Goal: Transaction & Acquisition: Purchase product/service

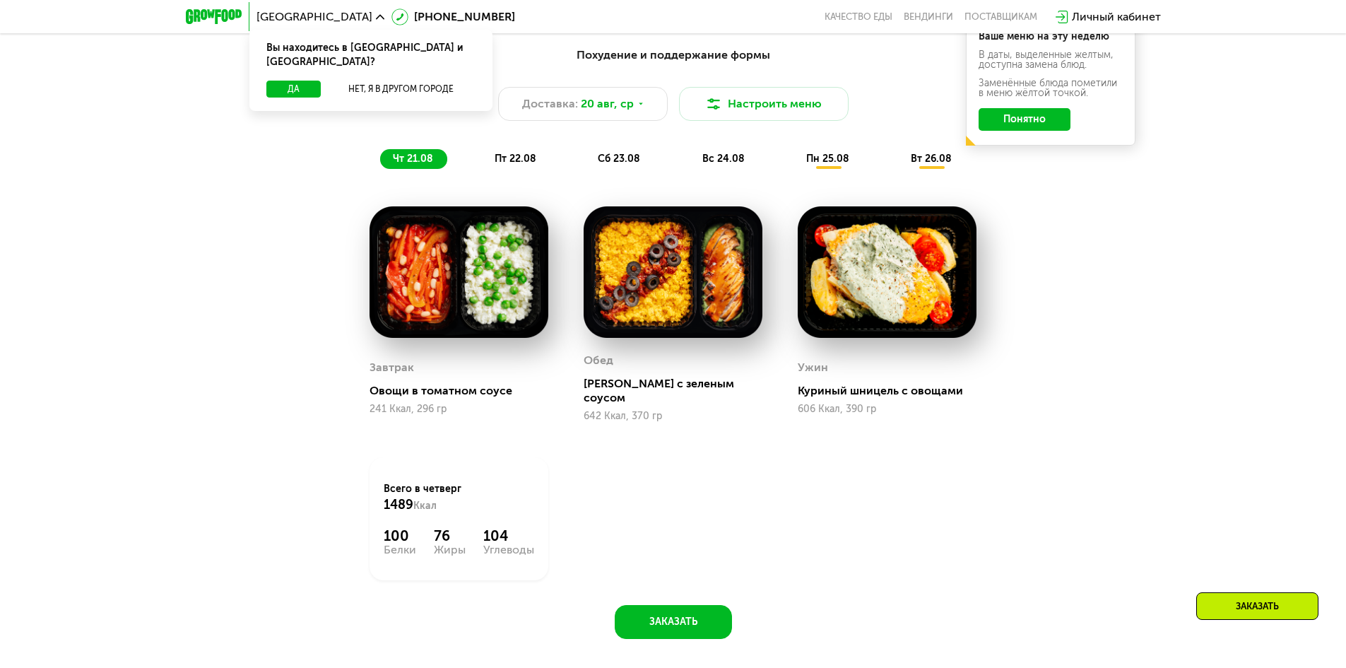
scroll to position [777, 0]
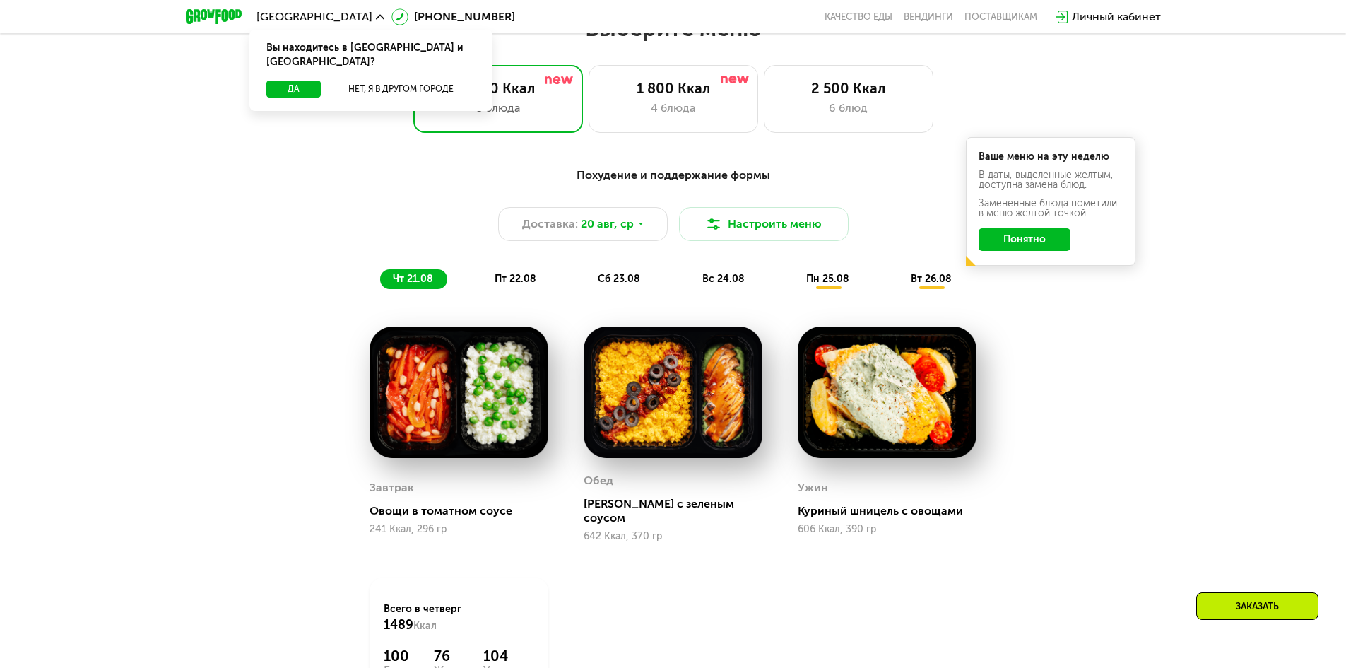
click at [585, 275] on div "пт 22.08" at bounding box center [619, 279] width 69 height 20
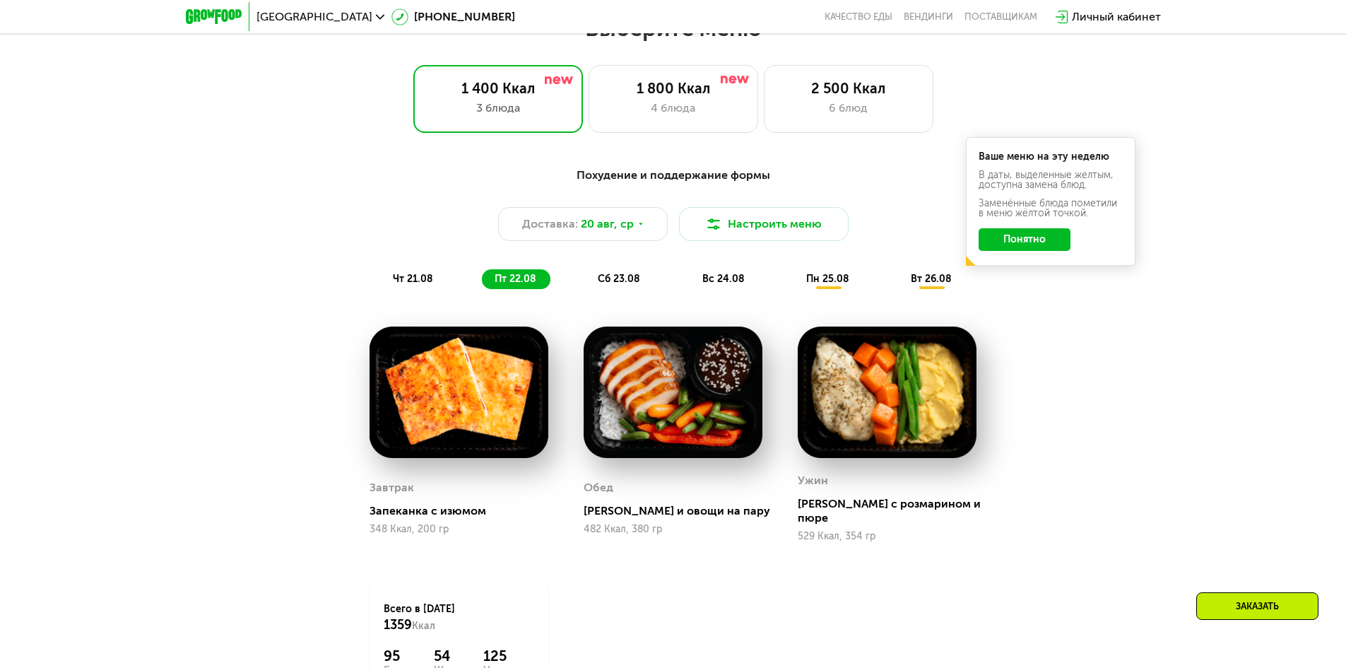
click at [689, 285] on div "сб 23.08" at bounding box center [723, 279] width 69 height 20
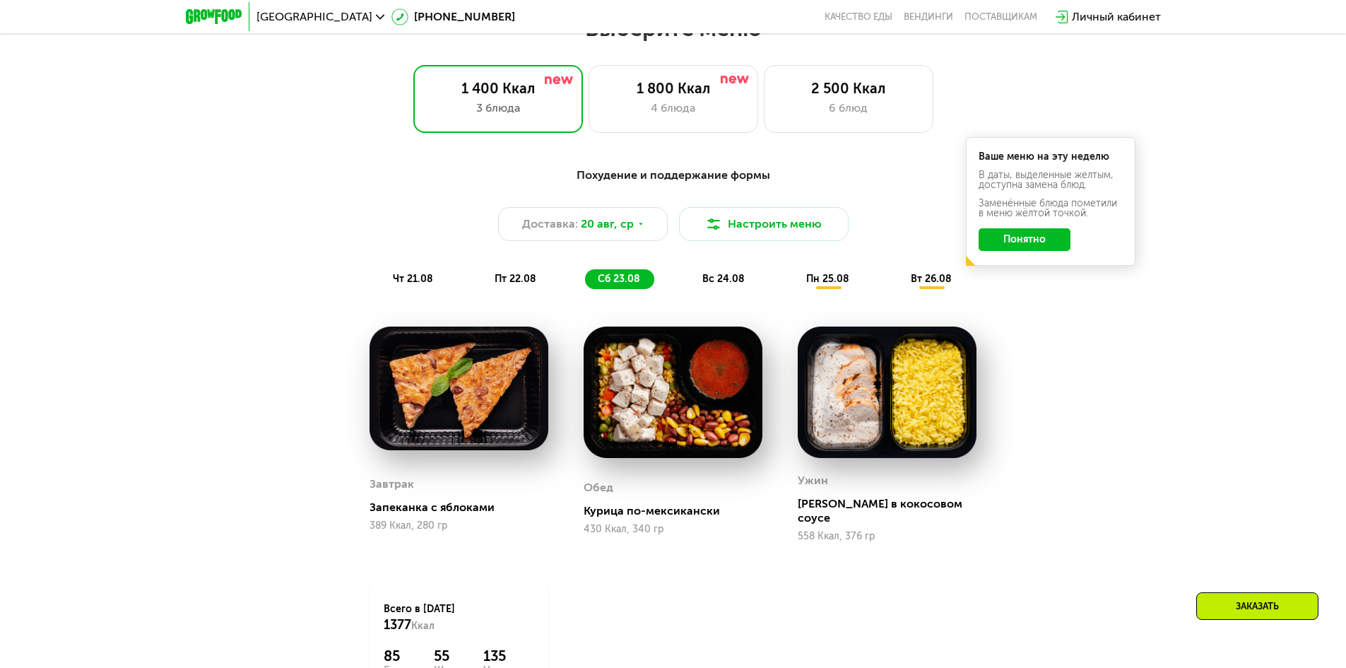
click at [793, 282] on div "вс 24.08" at bounding box center [828, 279] width 70 height 20
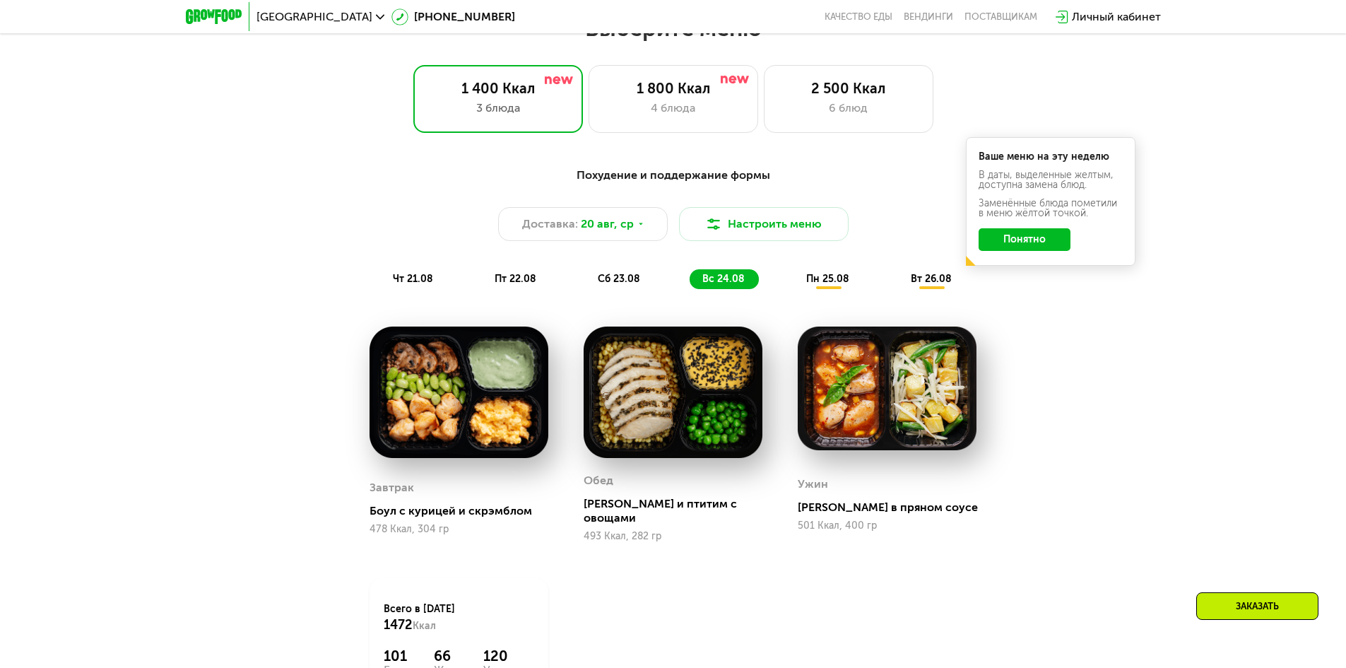
click at [828, 285] on span "пн 25.08" at bounding box center [827, 279] width 43 height 12
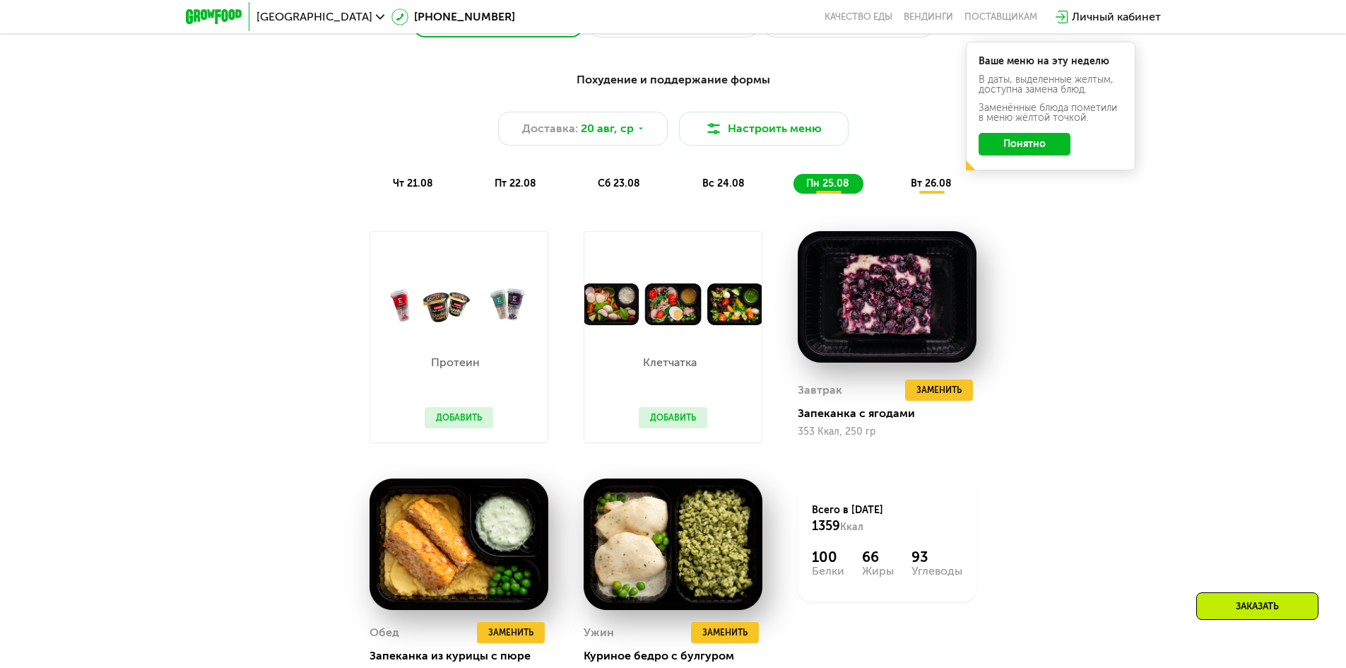
scroll to position [848, 0]
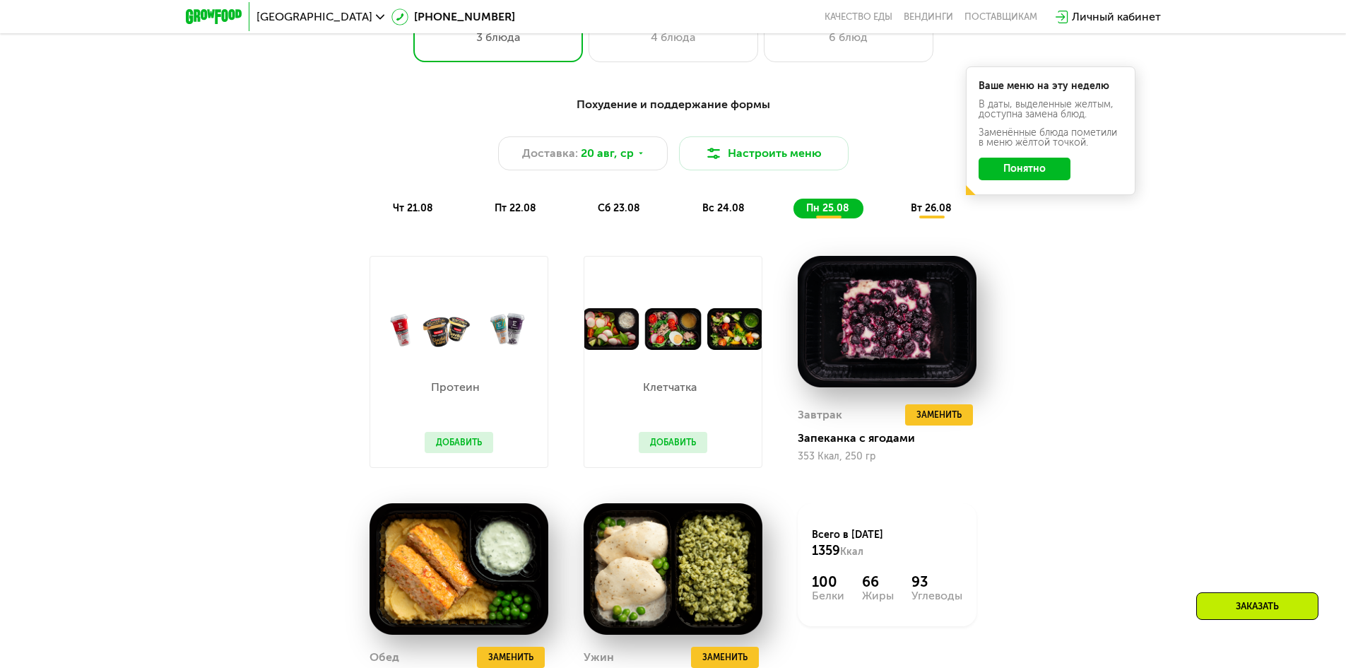
click at [922, 208] on span "вт 26.08" at bounding box center [931, 208] width 41 height 12
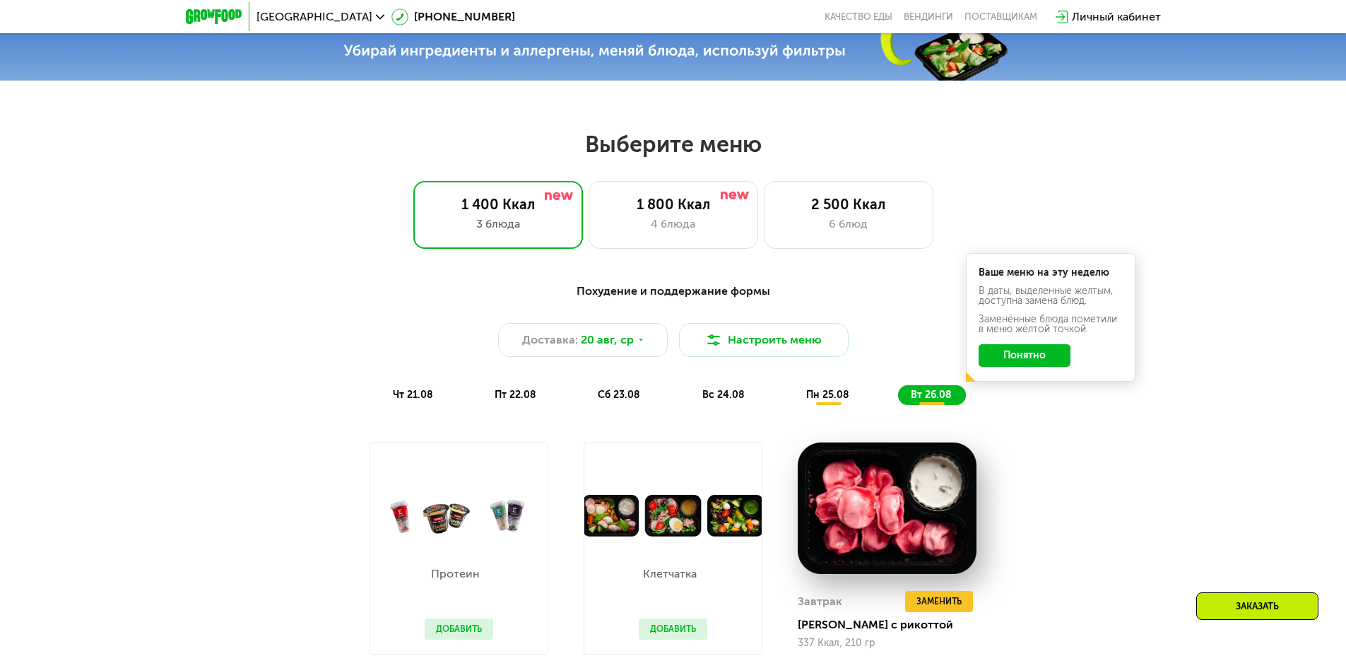
scroll to position [636, 0]
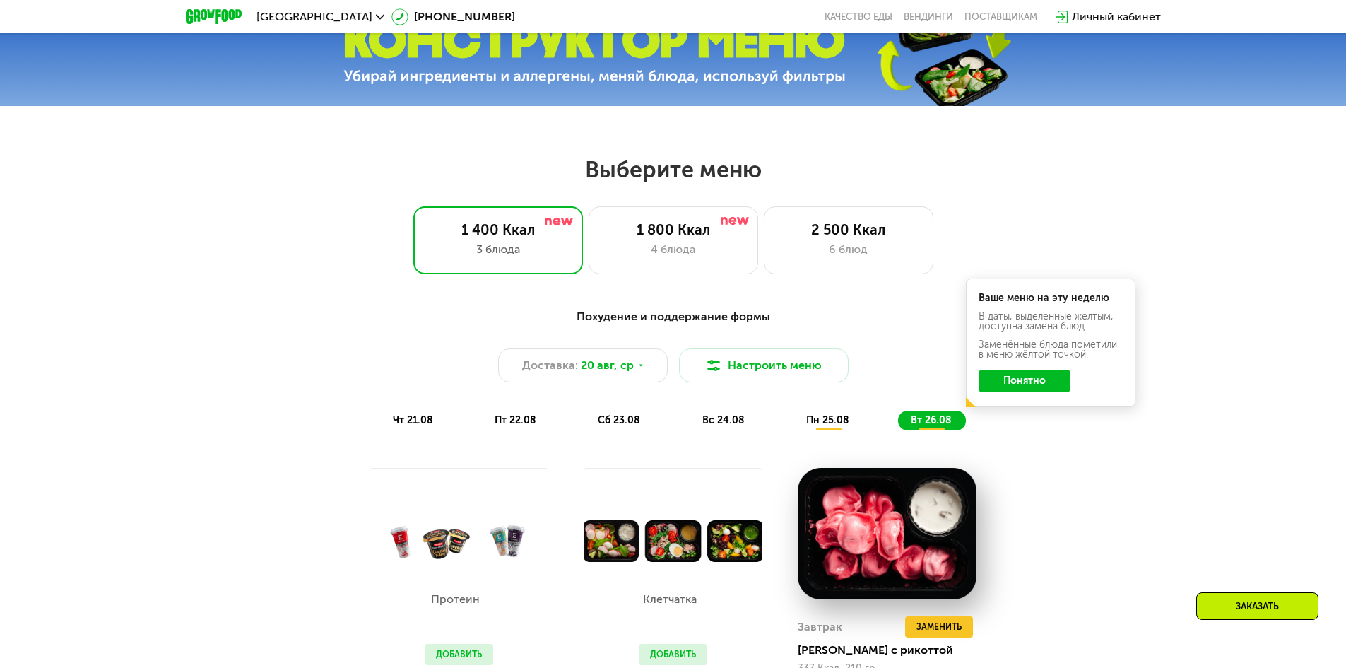
click at [1042, 382] on button "Понятно" at bounding box center [1024, 380] width 92 height 23
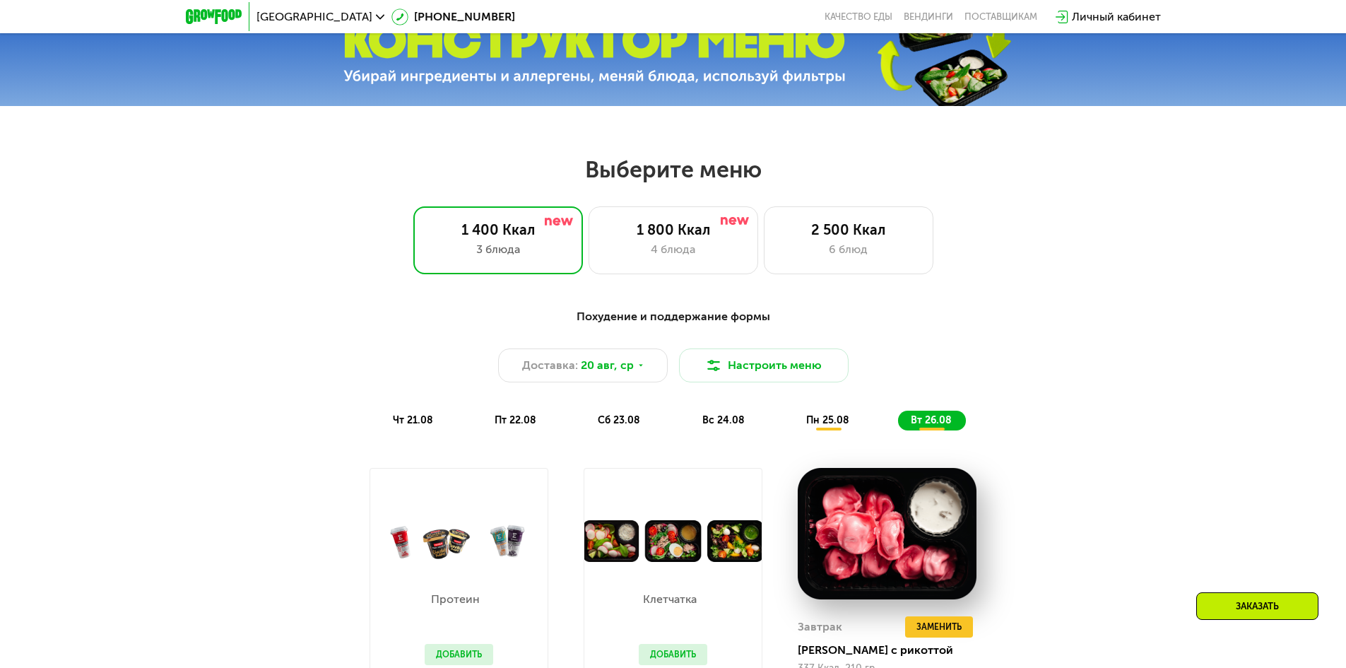
scroll to position [706, 0]
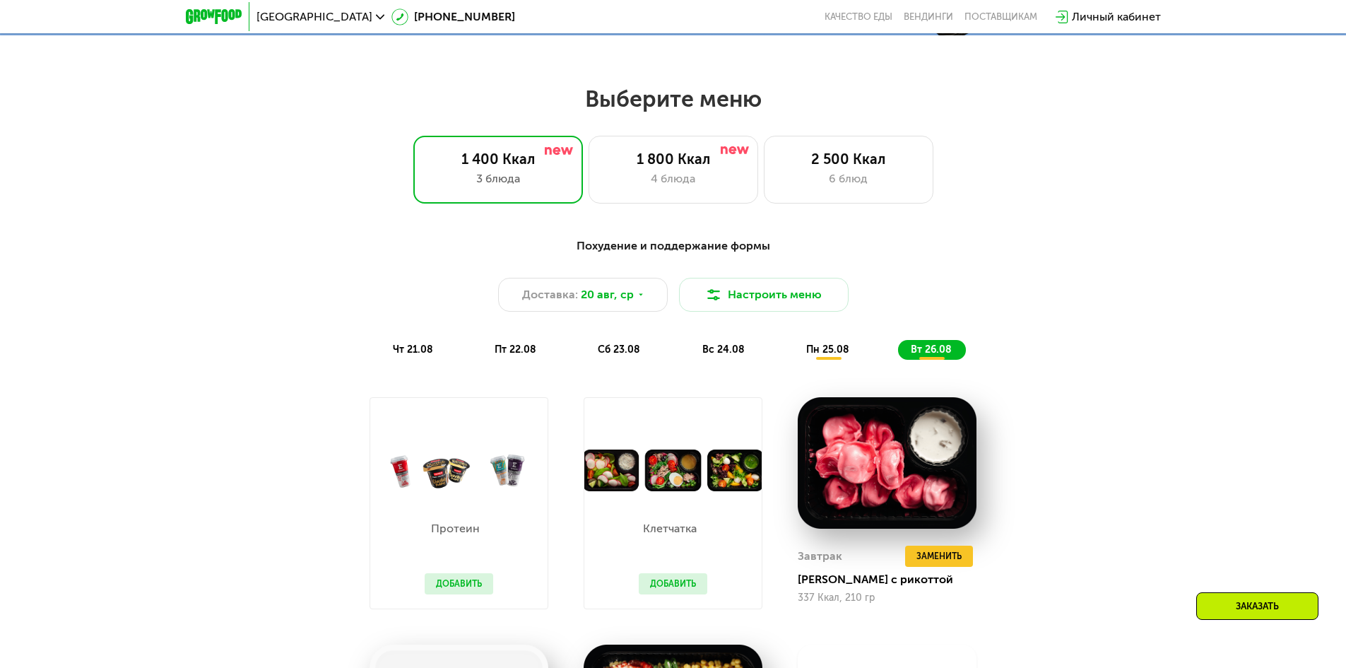
click at [422, 348] on span "чт 21.08" at bounding box center [413, 349] width 40 height 12
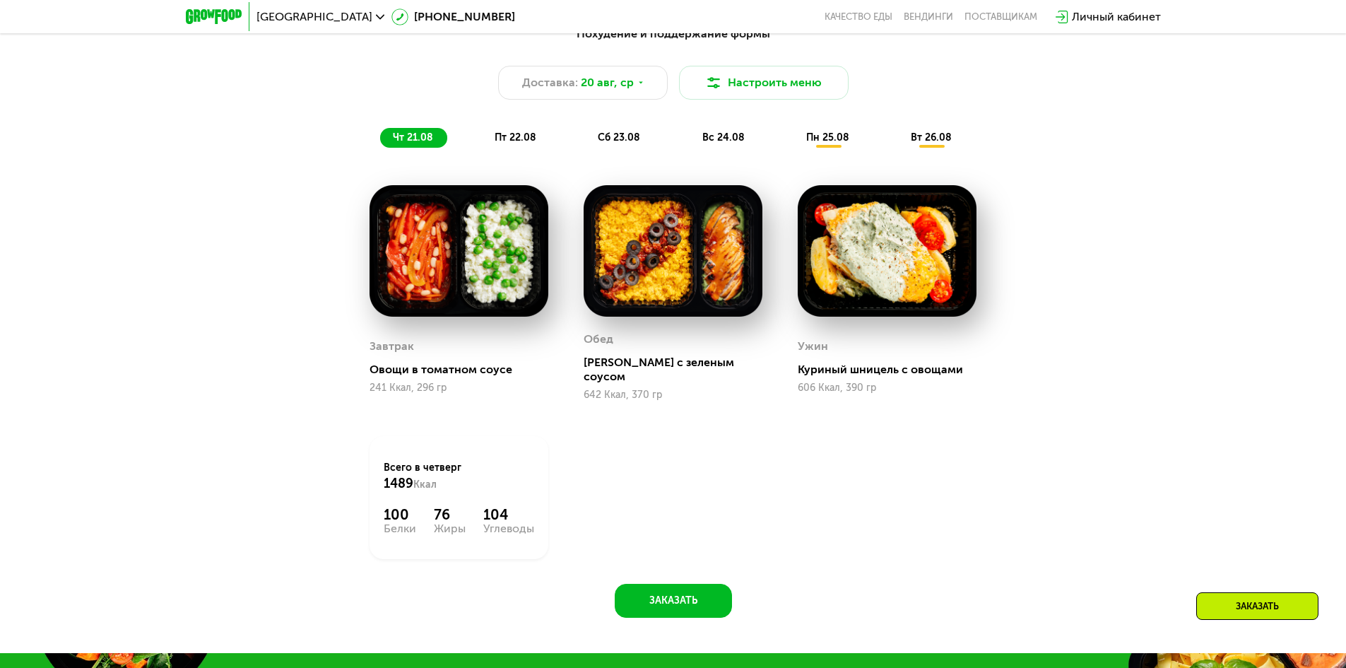
scroll to position [848, 0]
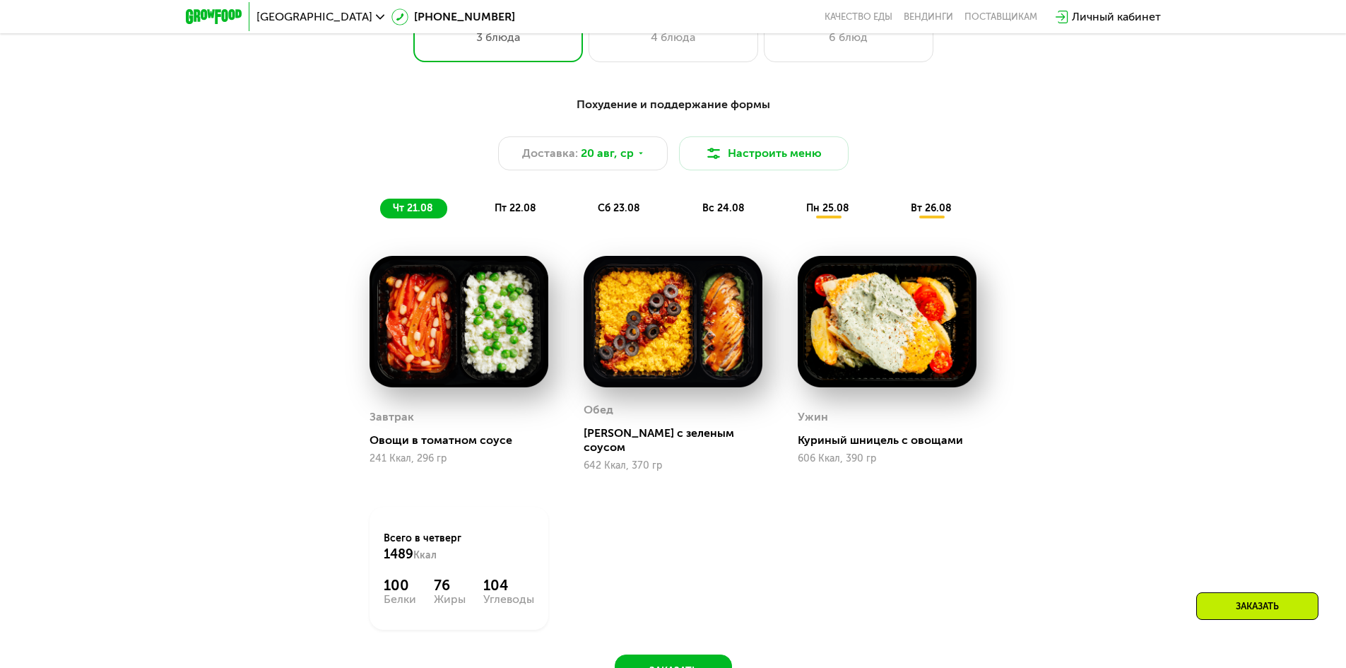
click at [520, 209] on span "пт 22.08" at bounding box center [515, 208] width 42 height 12
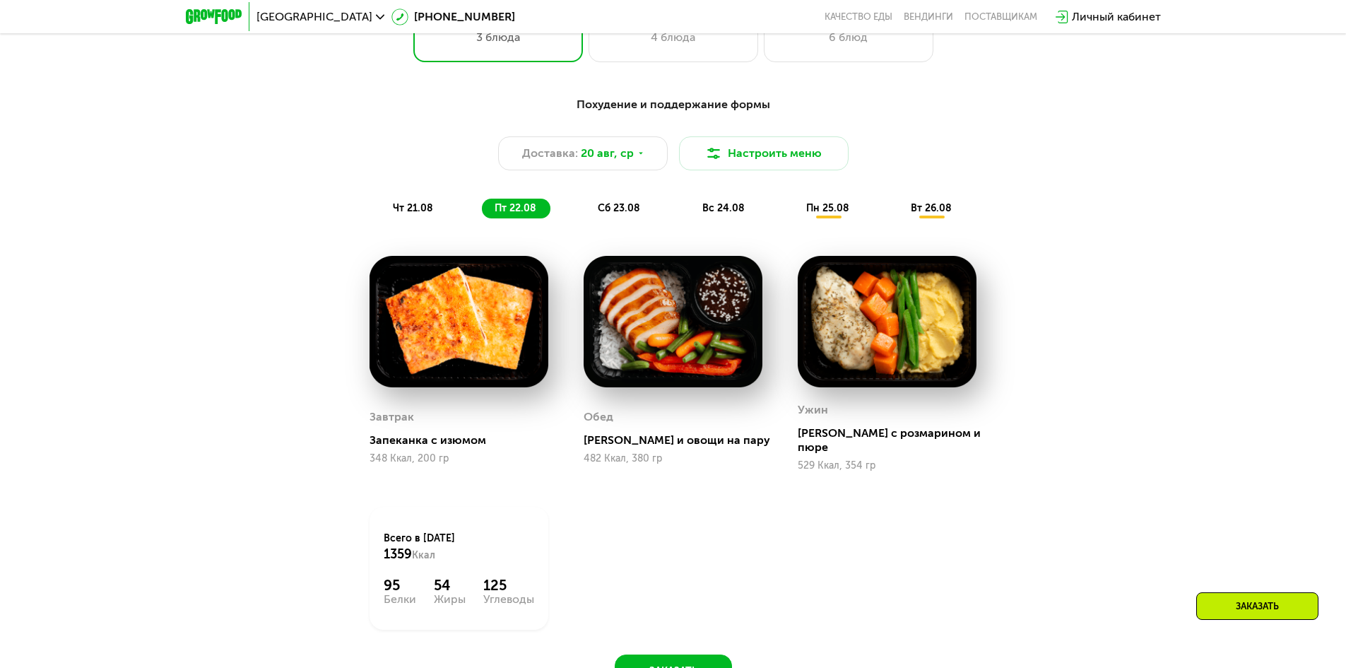
click at [617, 214] on span "сб 23.08" at bounding box center [619, 208] width 42 height 12
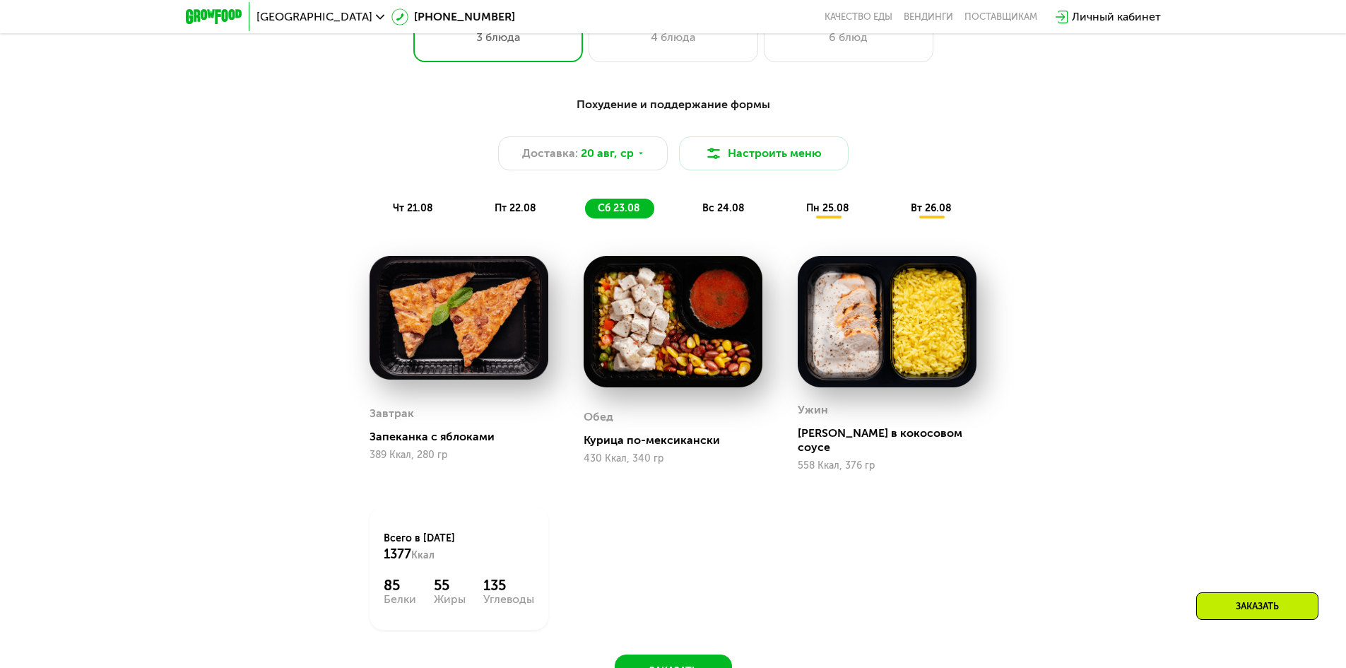
click at [724, 227] on div "Похудение и поддержание формы Доставка: 20 авг, ср Настроить меню чт 21.08 пт 2…" at bounding box center [673, 157] width 853 height 139
click at [723, 214] on span "вс 24.08" at bounding box center [723, 208] width 42 height 12
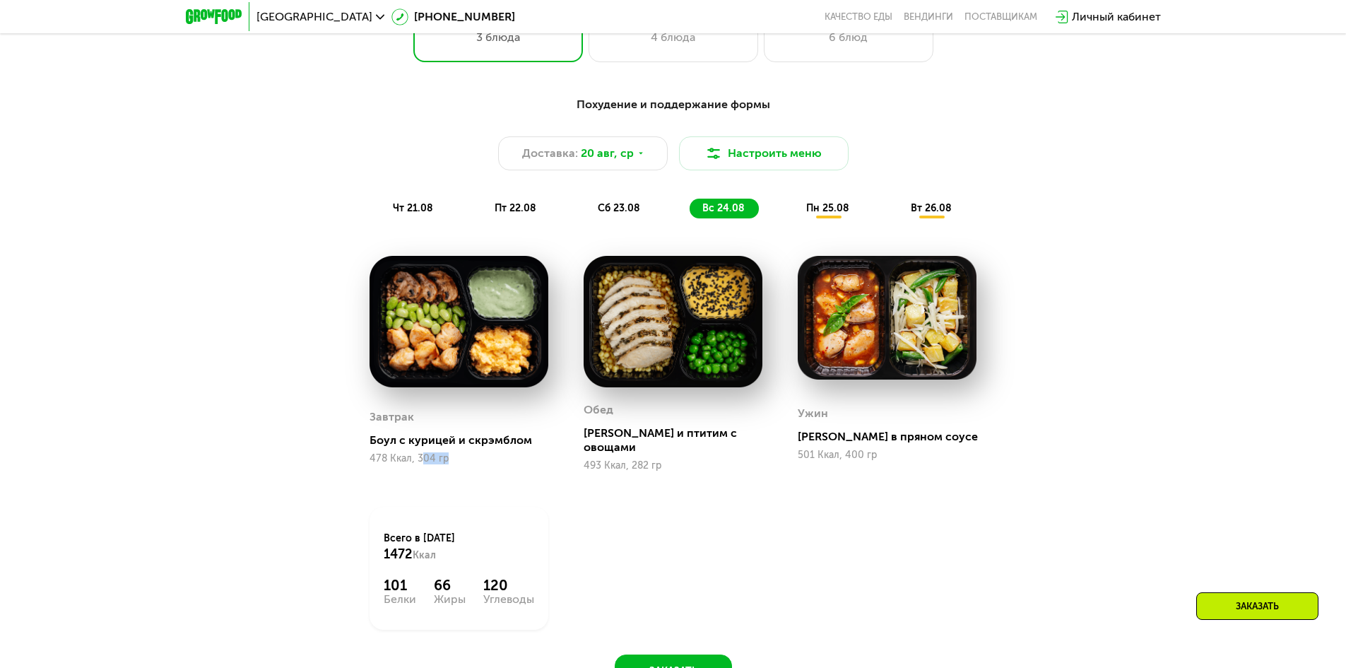
drag, startPoint x: 420, startPoint y: 458, endPoint x: 454, endPoint y: 458, distance: 34.6
click at [454, 458] on div "478 Ккал, 304 гр" at bounding box center [458, 458] width 179 height 11
click at [460, 463] on div "Завтрак Боул с курицей и скрэмблом 478 Ккал, 304 гр" at bounding box center [459, 363] width 214 height 251
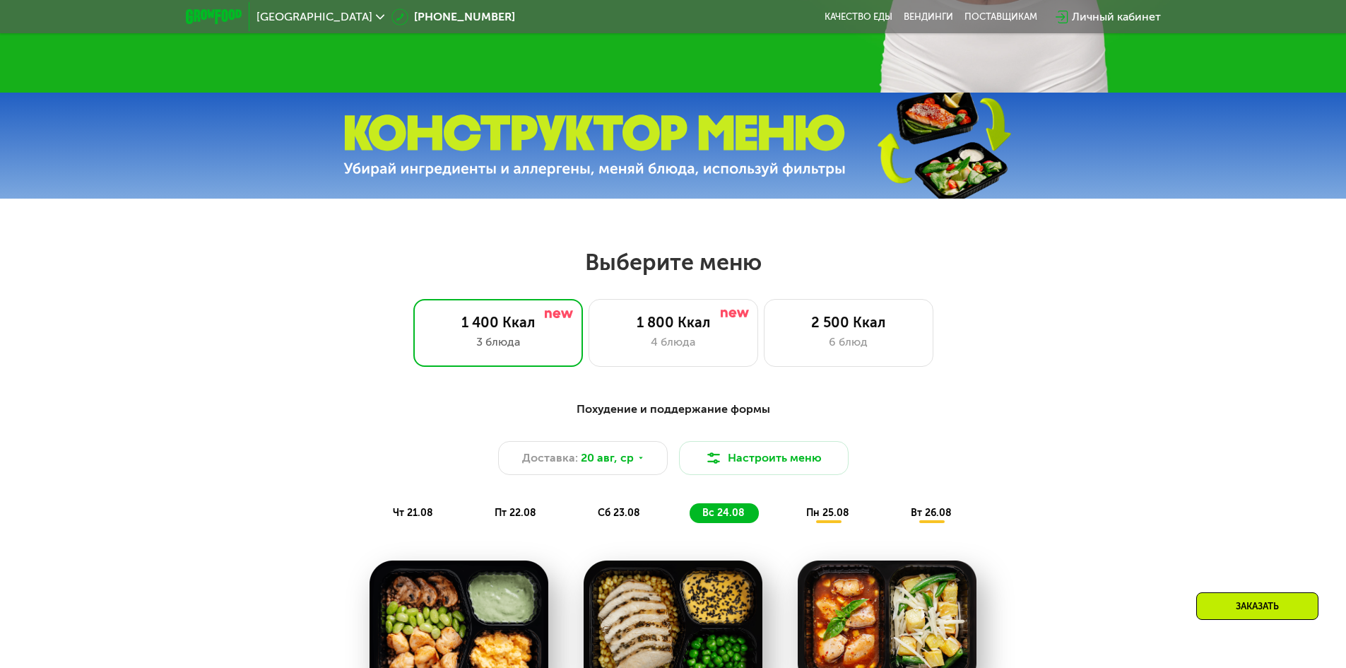
scroll to position [532, 0]
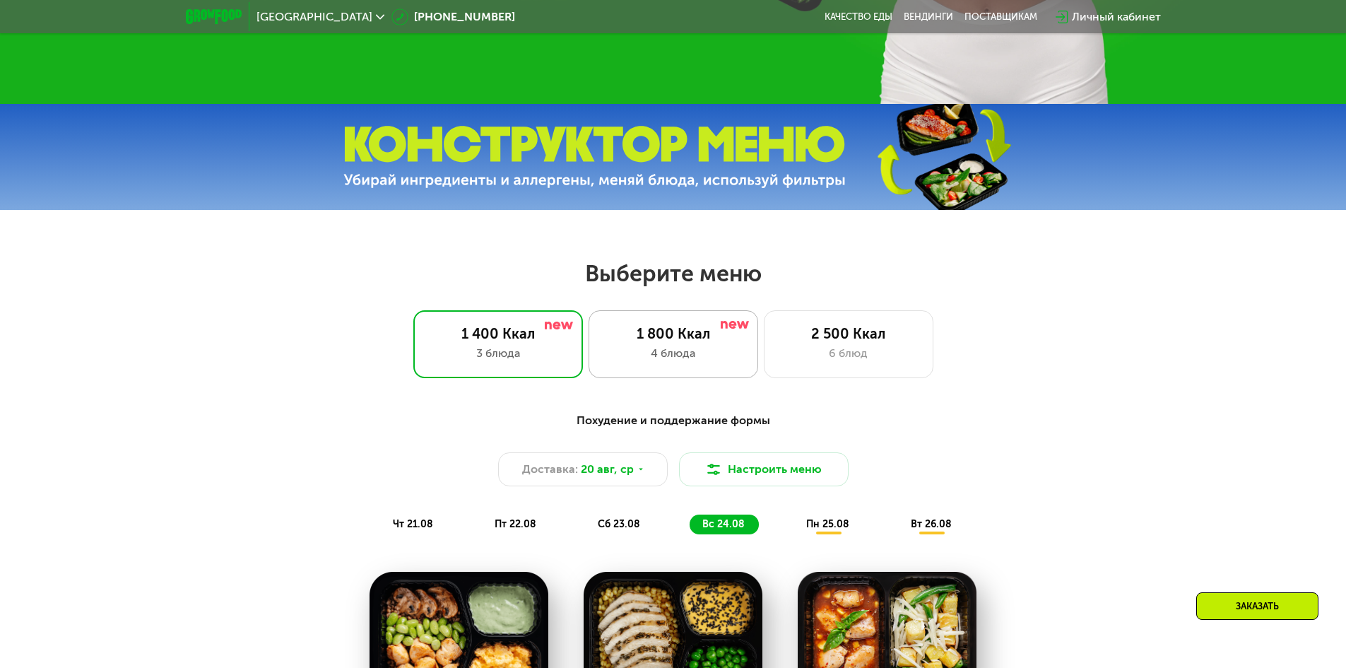
click at [764, 367] on div "1 800 Ккал 4 блюда" at bounding box center [849, 344] width 170 height 68
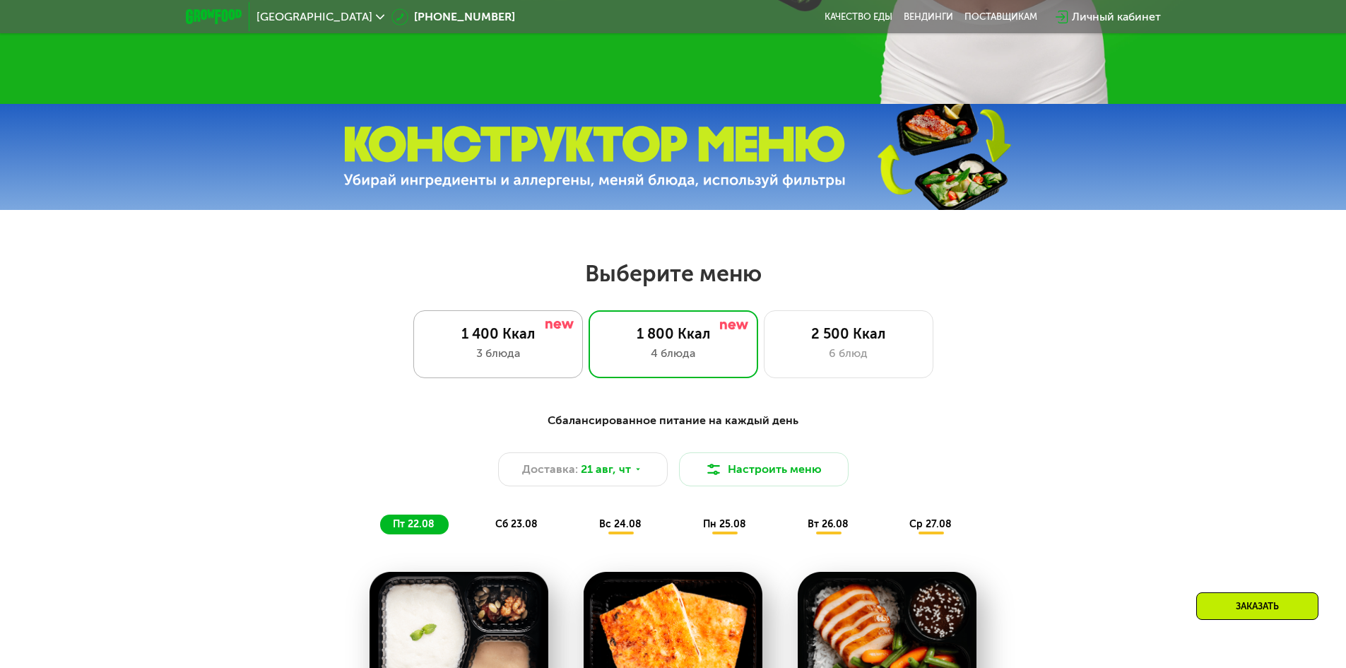
click at [497, 362] on div "3 блюда" at bounding box center [498, 353] width 140 height 17
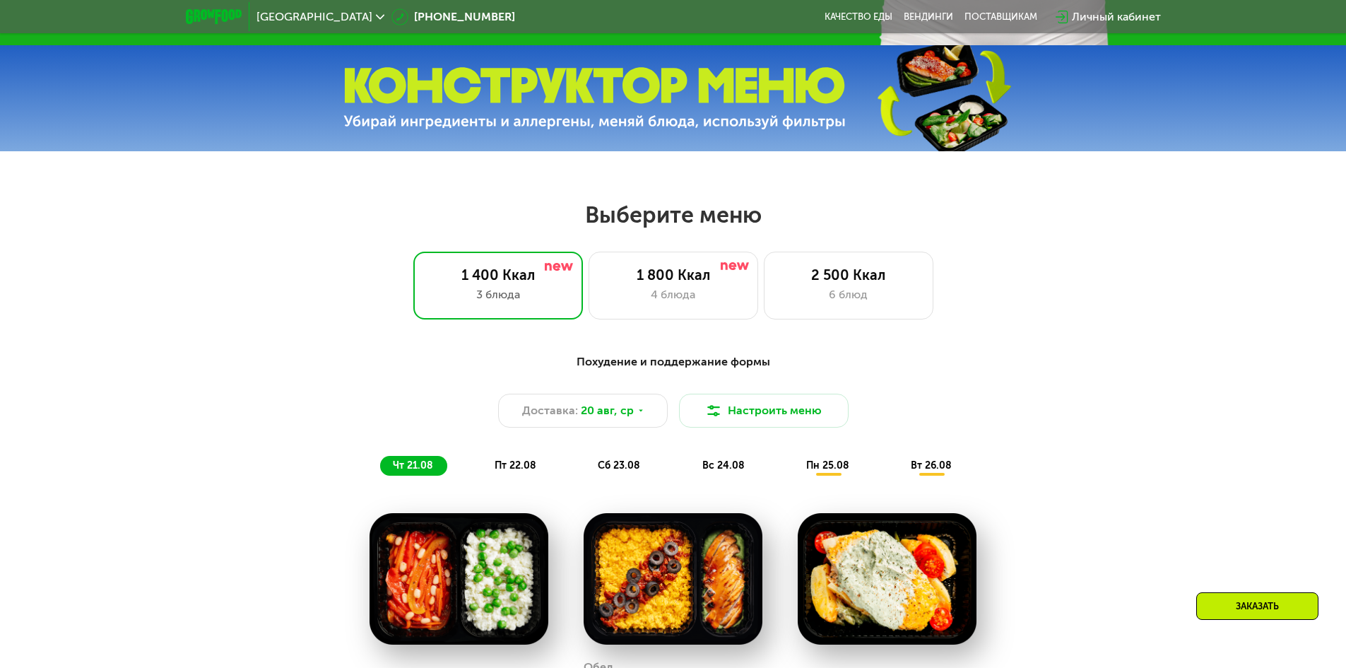
scroll to position [636, 0]
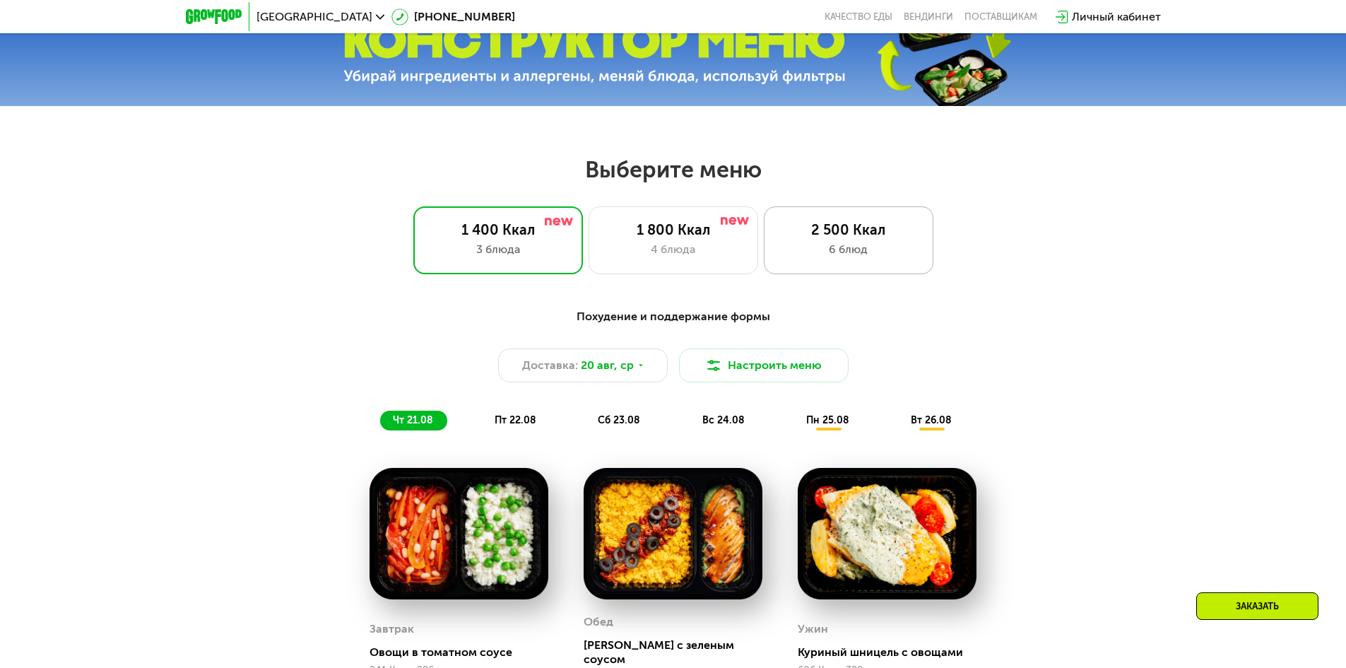
click at [882, 238] on div "2 500 Ккал" at bounding box center [848, 229] width 140 height 17
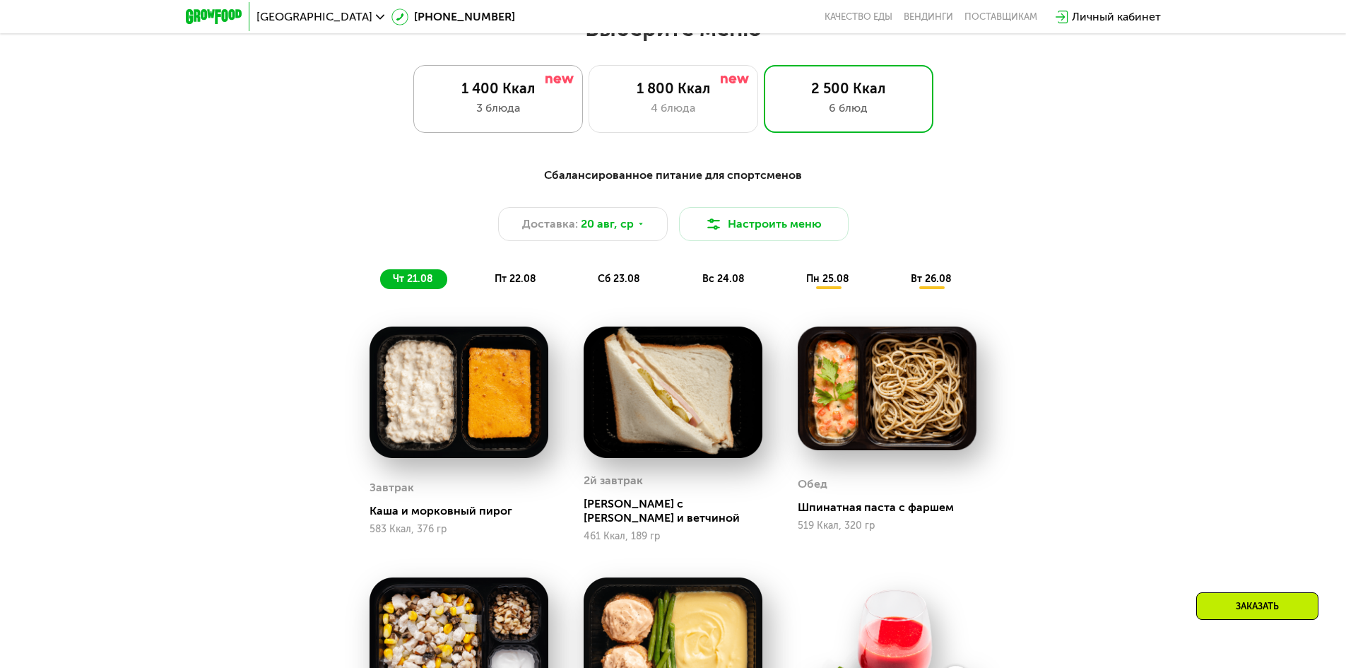
scroll to position [706, 0]
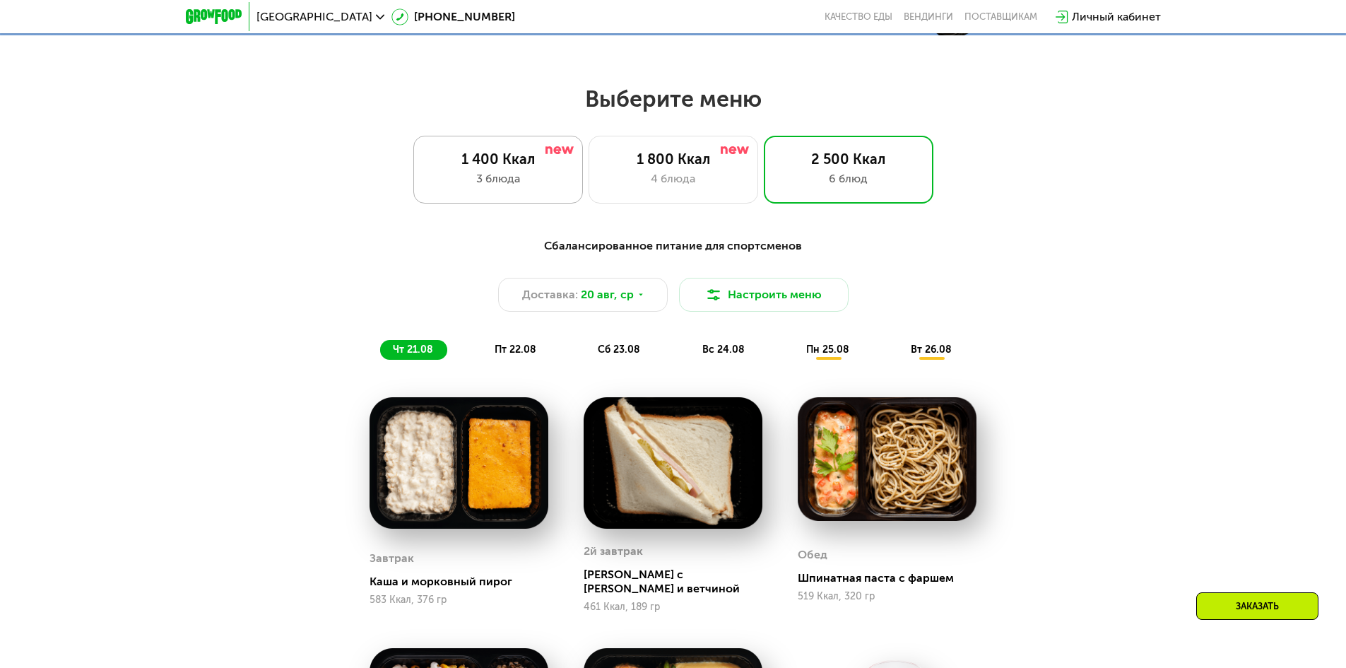
click at [514, 118] on div "Выберите меню 1 400 Ккал 3 блюда 1 800 Ккал 4 блюда 2 500 Ккал 6 блюд" at bounding box center [673, 144] width 1346 height 119
click at [497, 178] on div "3 блюда" at bounding box center [498, 178] width 140 height 17
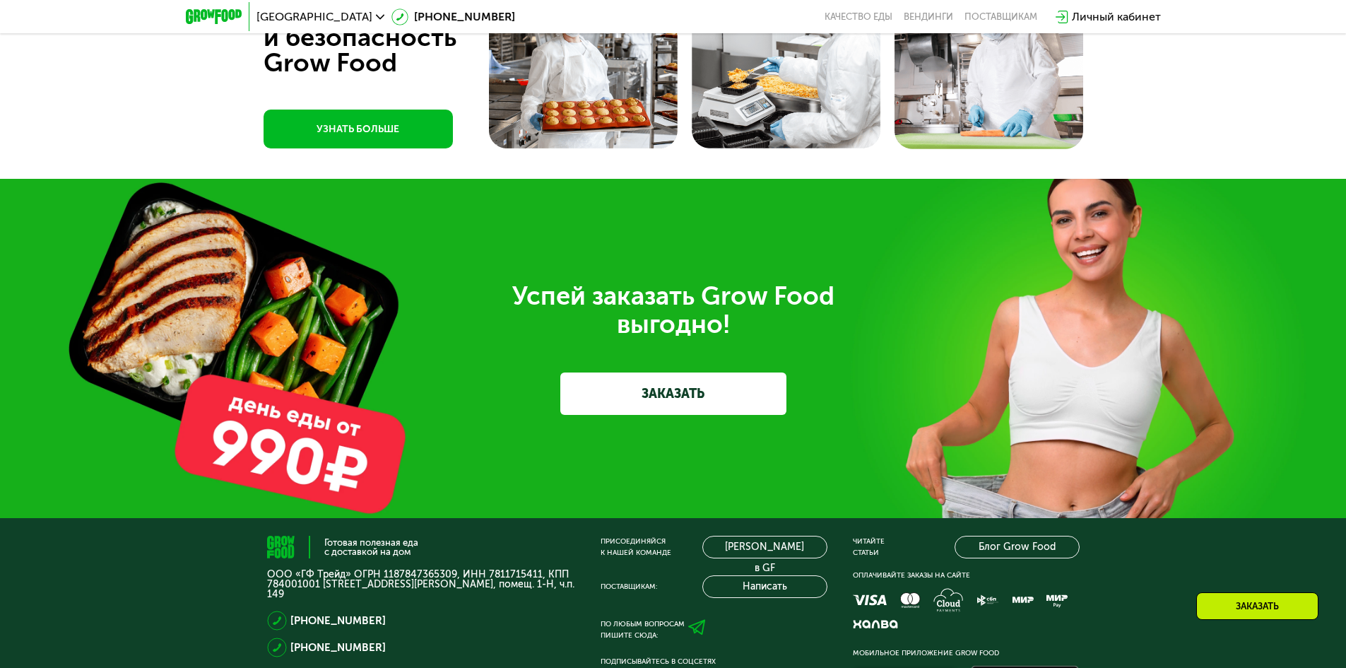
scroll to position [4421, 0]
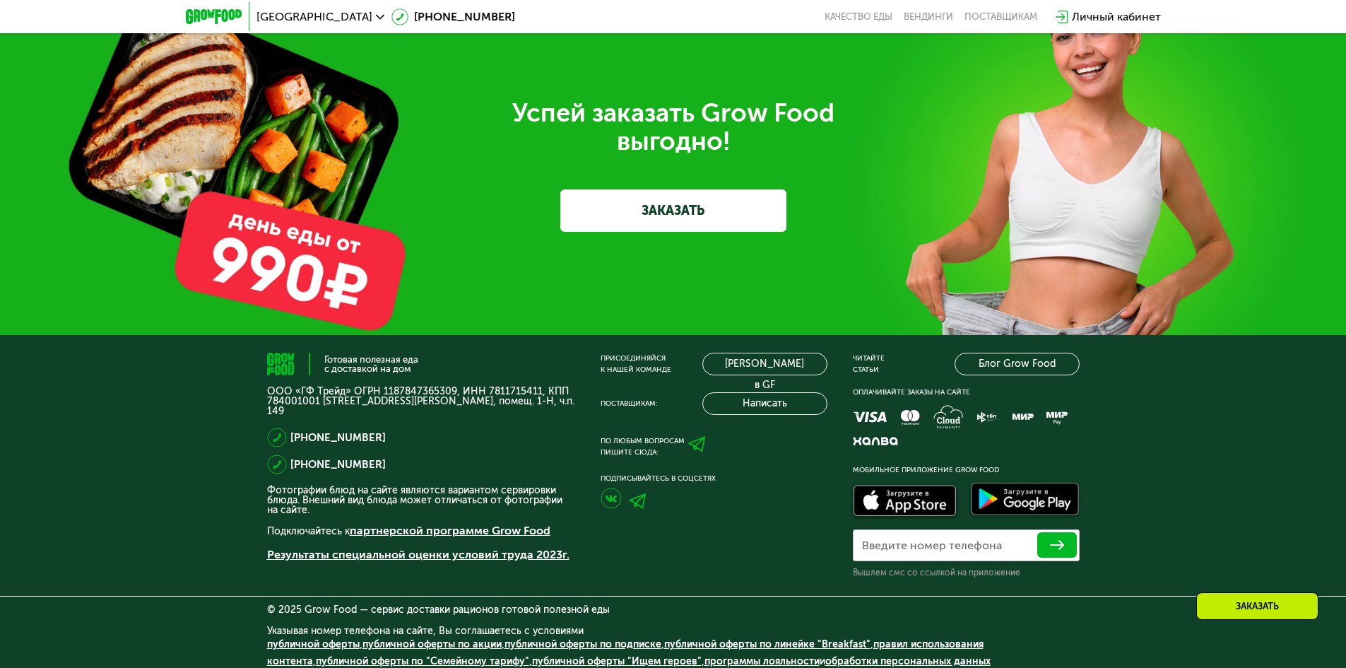
click at [711, 220] on link "ЗАКАЗАТЬ" at bounding box center [673, 210] width 226 height 42
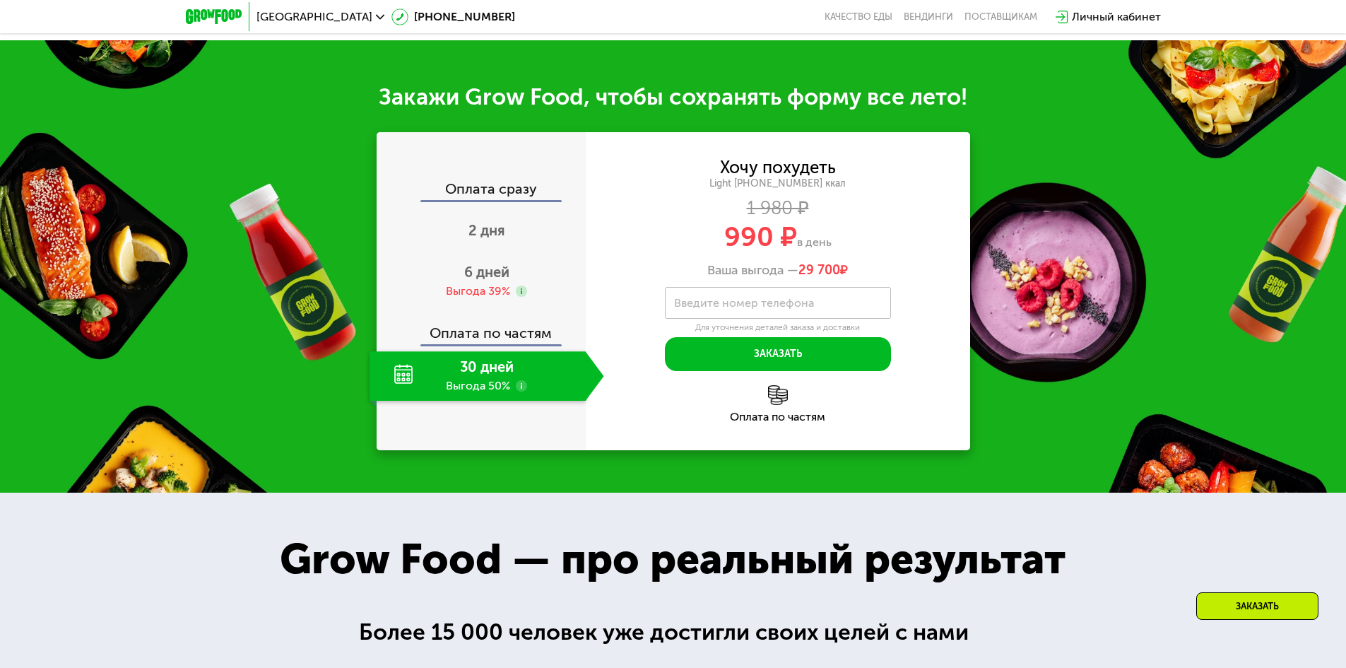
scroll to position [1529, 0]
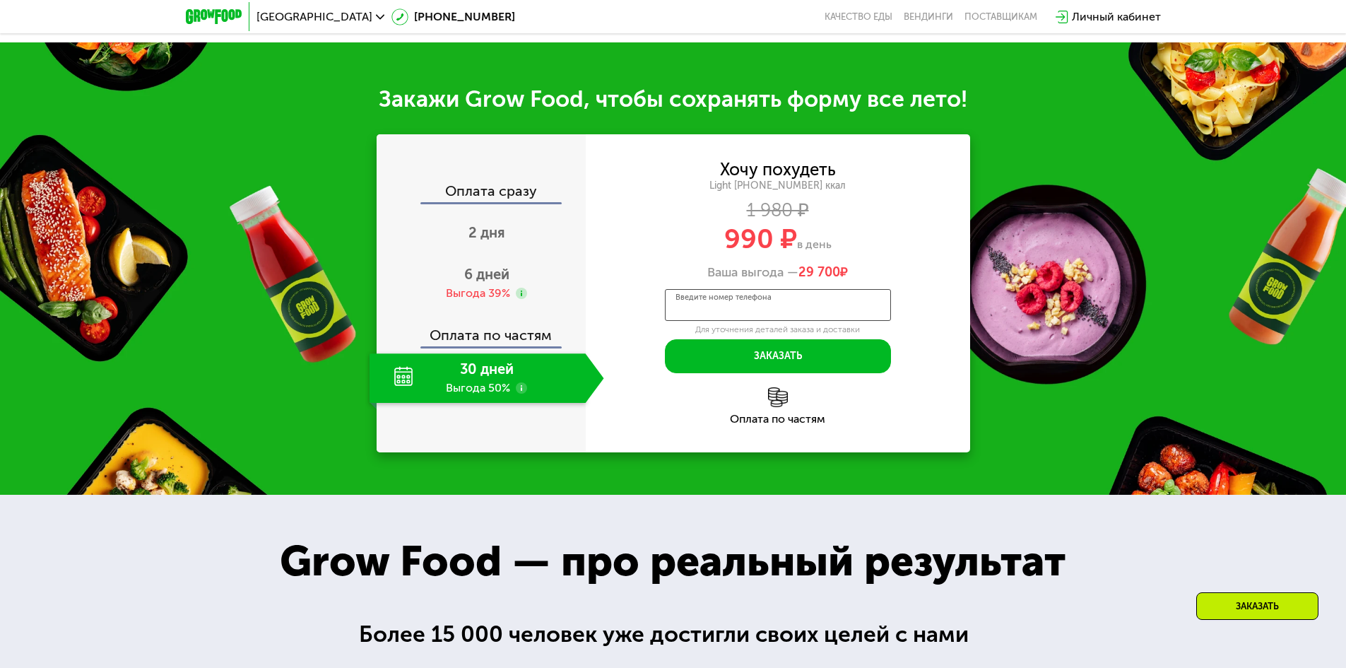
click at [735, 289] on div "Введите номер телефона" at bounding box center [778, 305] width 226 height 32
click at [1125, 25] on div "Личный кабинет" at bounding box center [1107, 16] width 119 height 31
click at [1125, 23] on div "Личный кабинет" at bounding box center [1116, 16] width 89 height 17
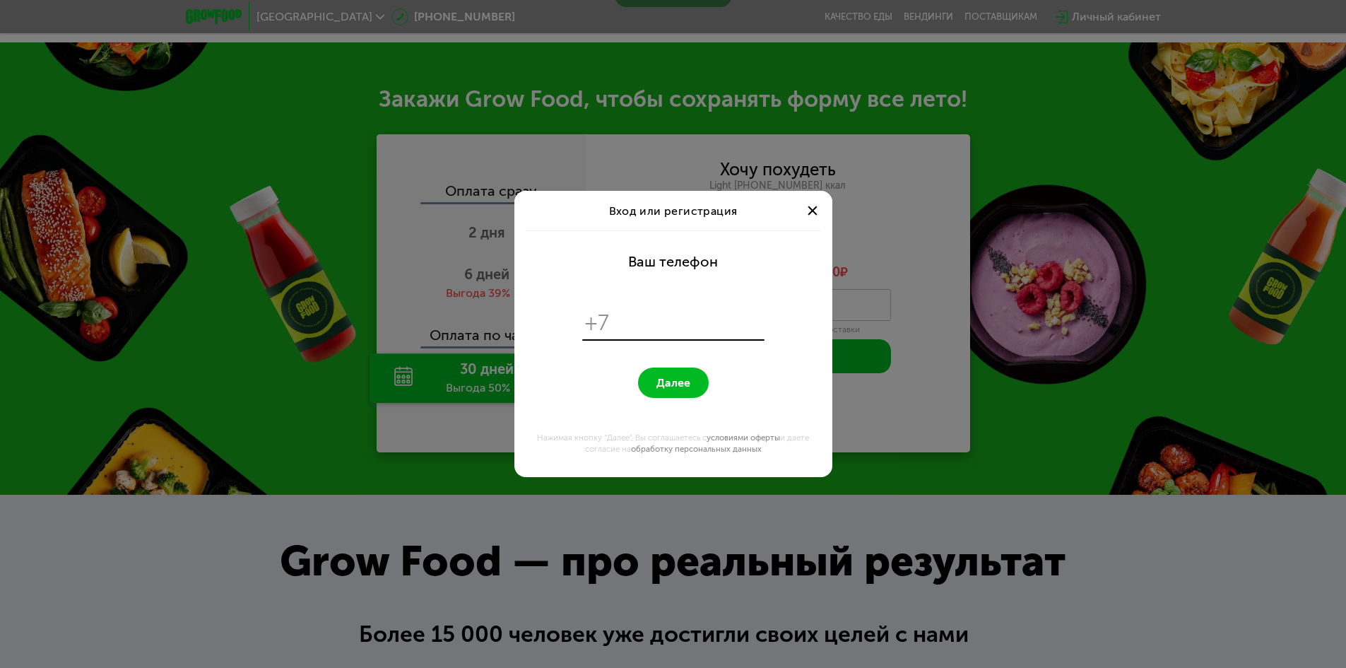
scroll to position [0, 0]
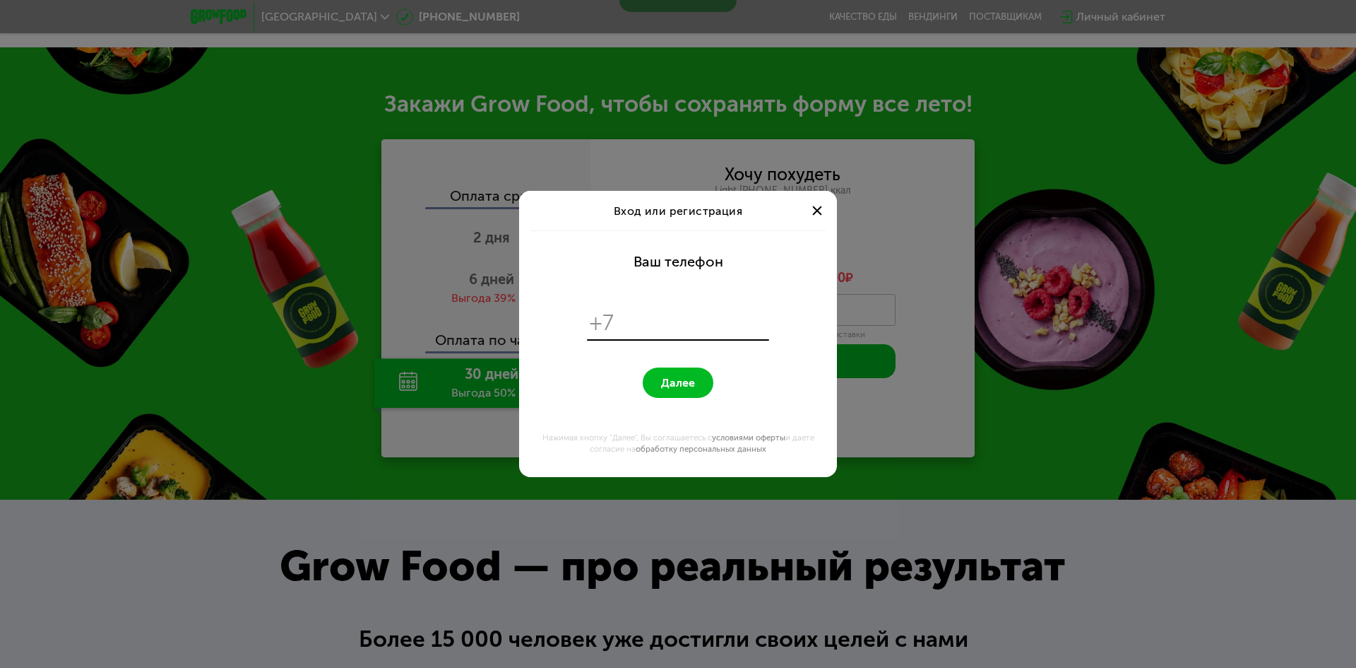
click at [817, 208] on span at bounding box center [816, 210] width 9 height 9
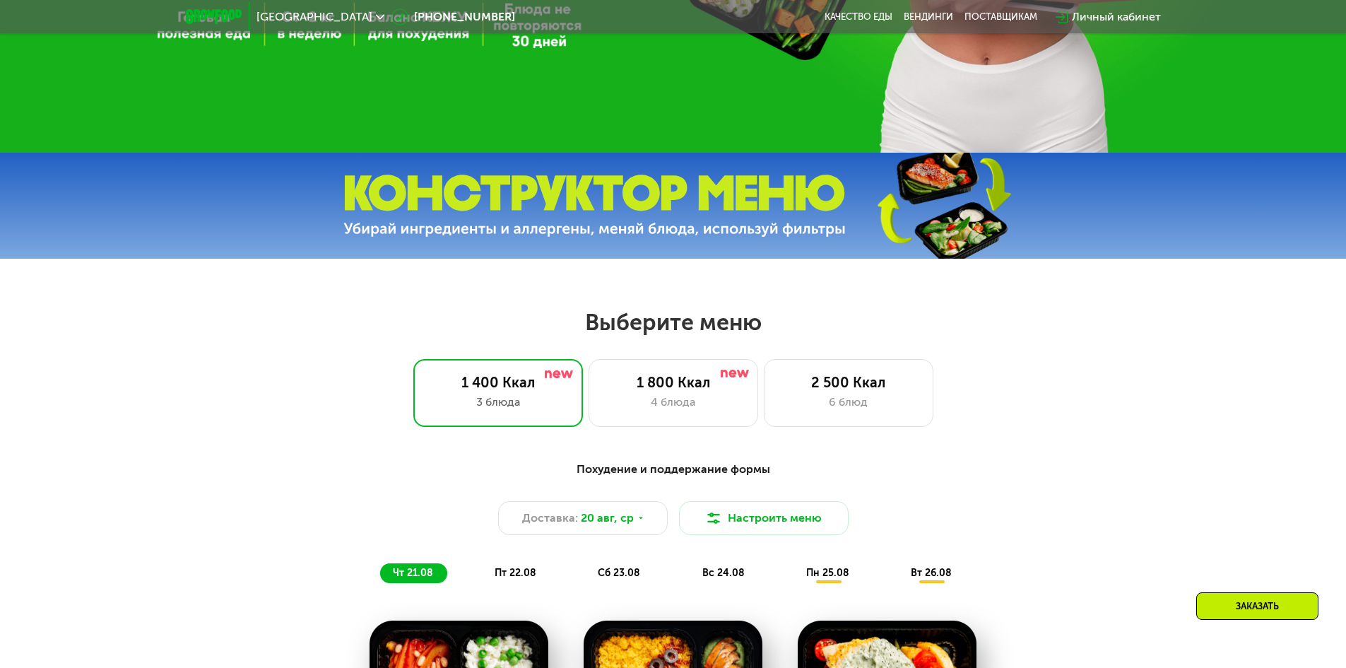
scroll to position [540, 0]
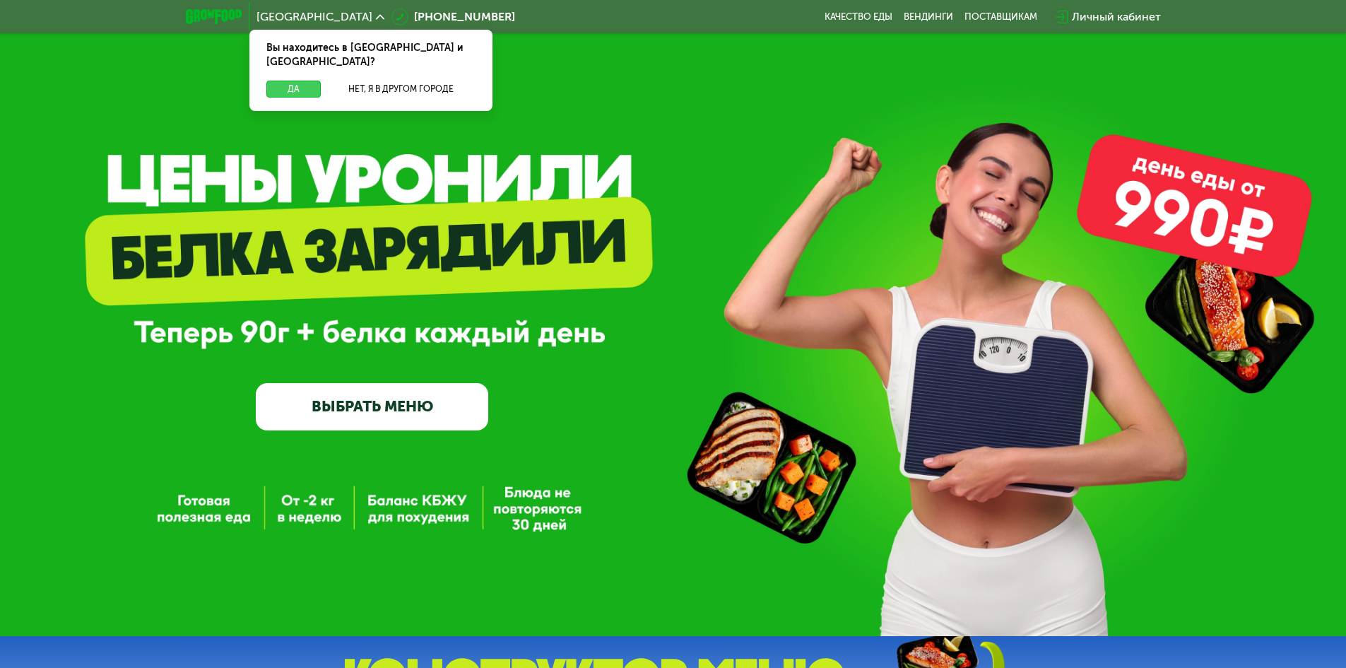
click at [300, 81] on button "Да" at bounding box center [293, 89] width 54 height 17
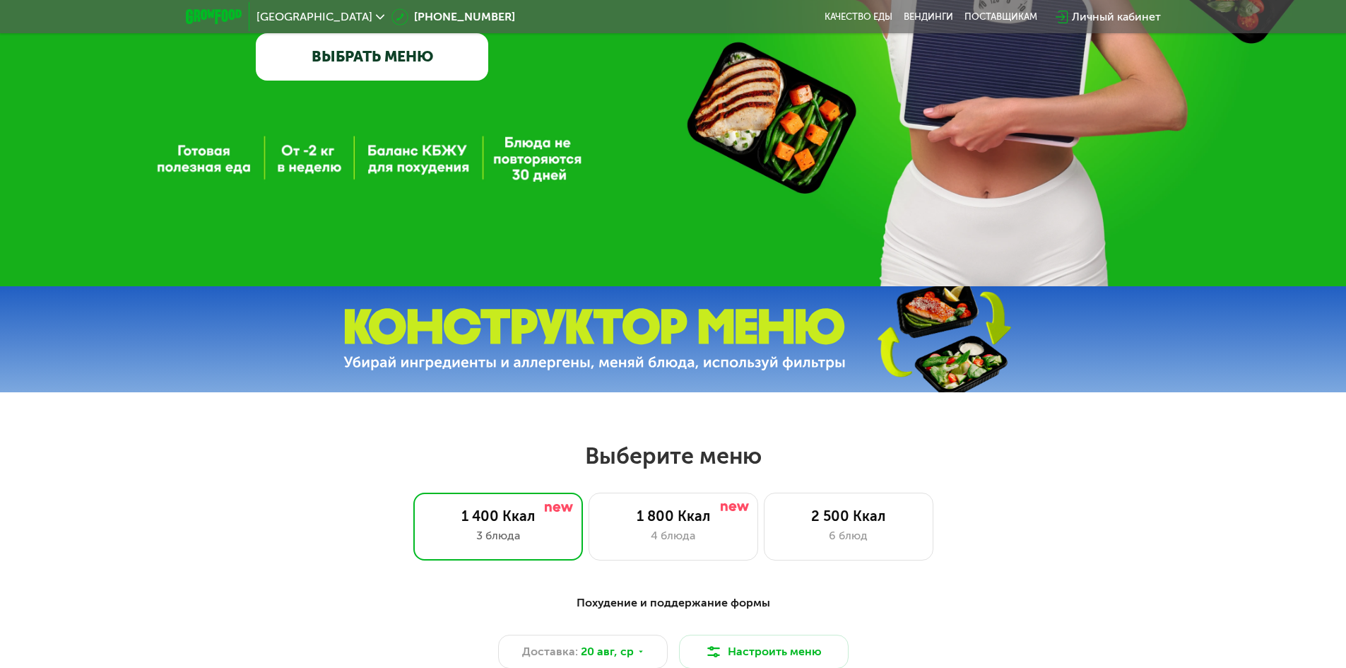
scroll to position [212, 0]
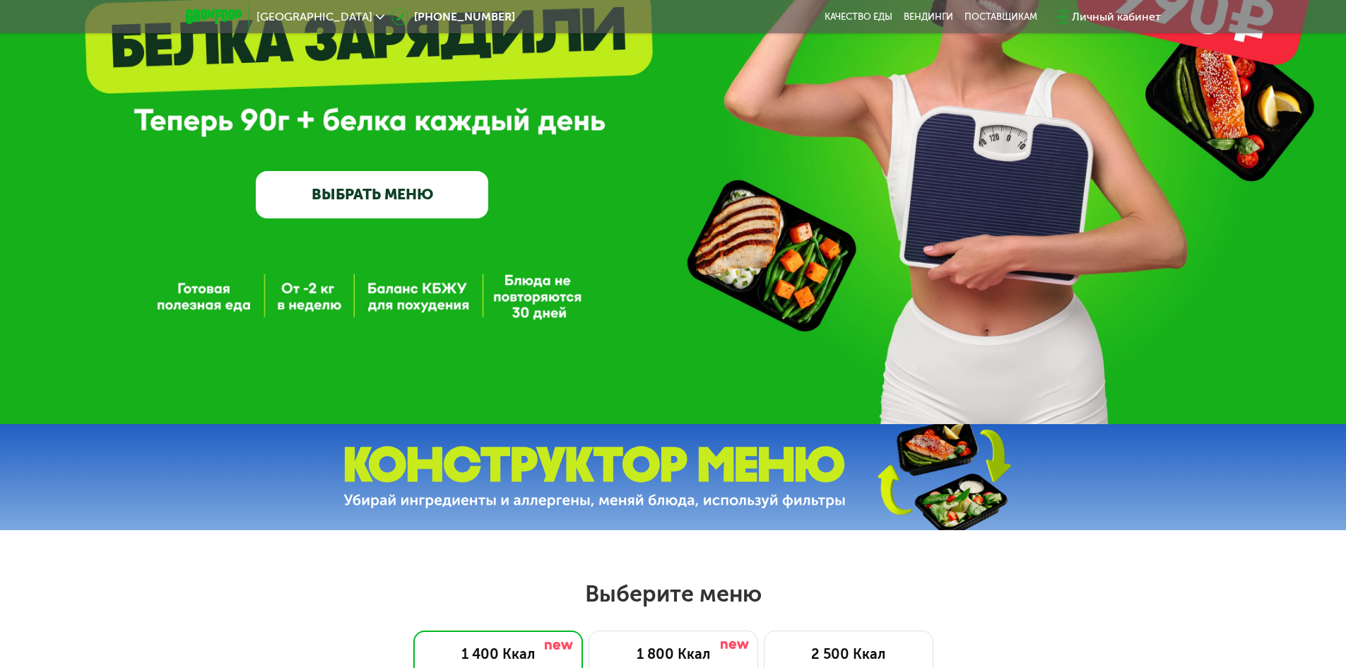
click at [385, 203] on link "ВЫБРАТЬ МЕНЮ" at bounding box center [372, 194] width 232 height 47
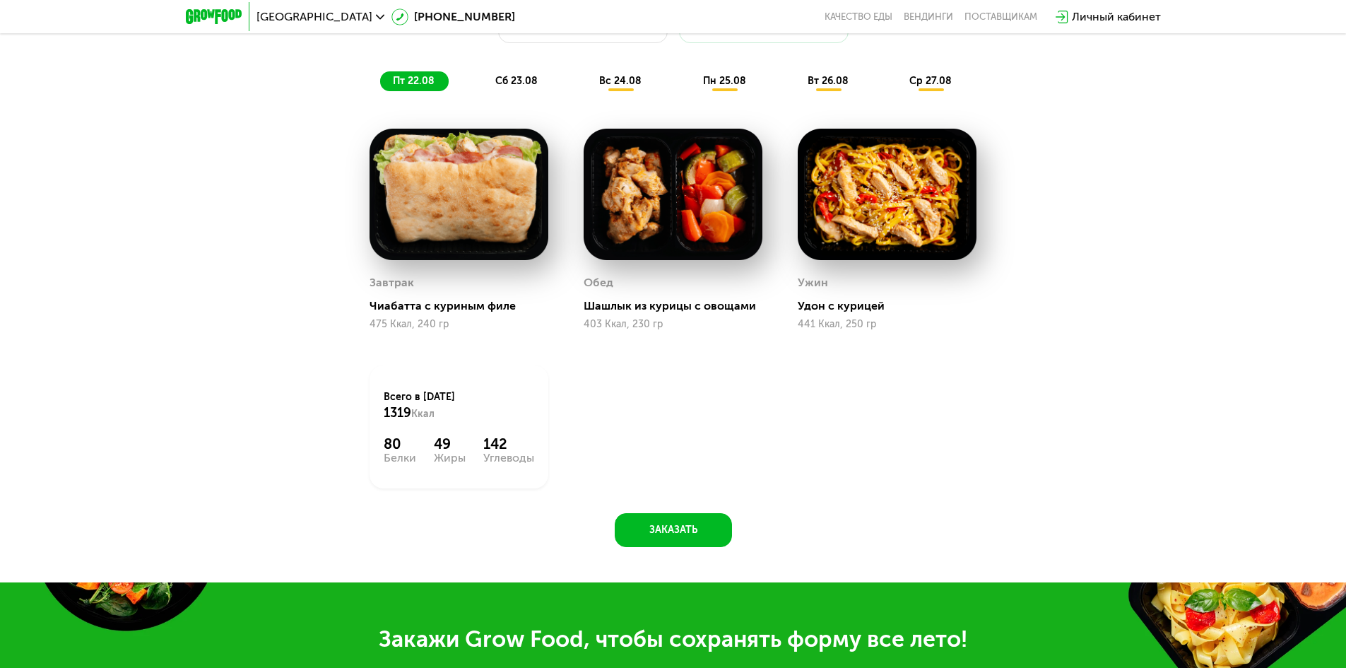
scroll to position [904, 0]
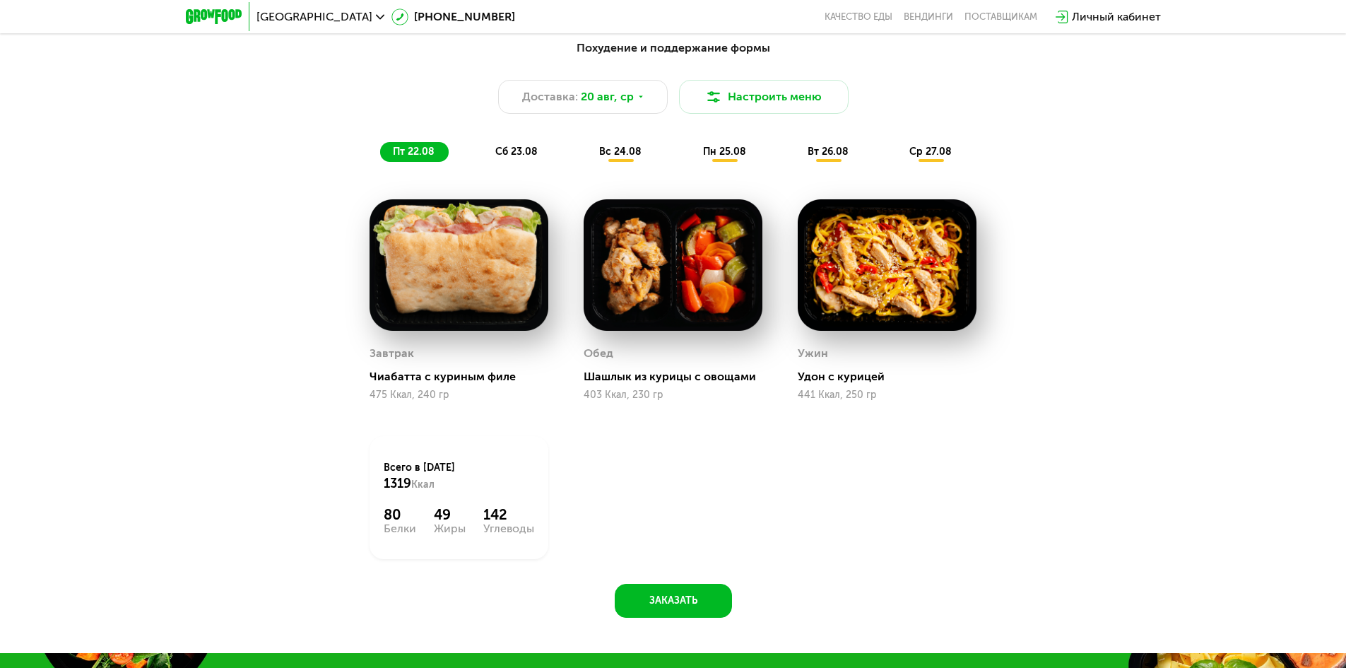
click at [516, 170] on div "Похудение и поддержание формы Доставка: [DATE] Настроить меню пт 22.08 сб 23.08…" at bounding box center [673, 100] width 853 height 139
click at [516, 153] on span "сб 23.08" at bounding box center [516, 152] width 42 height 12
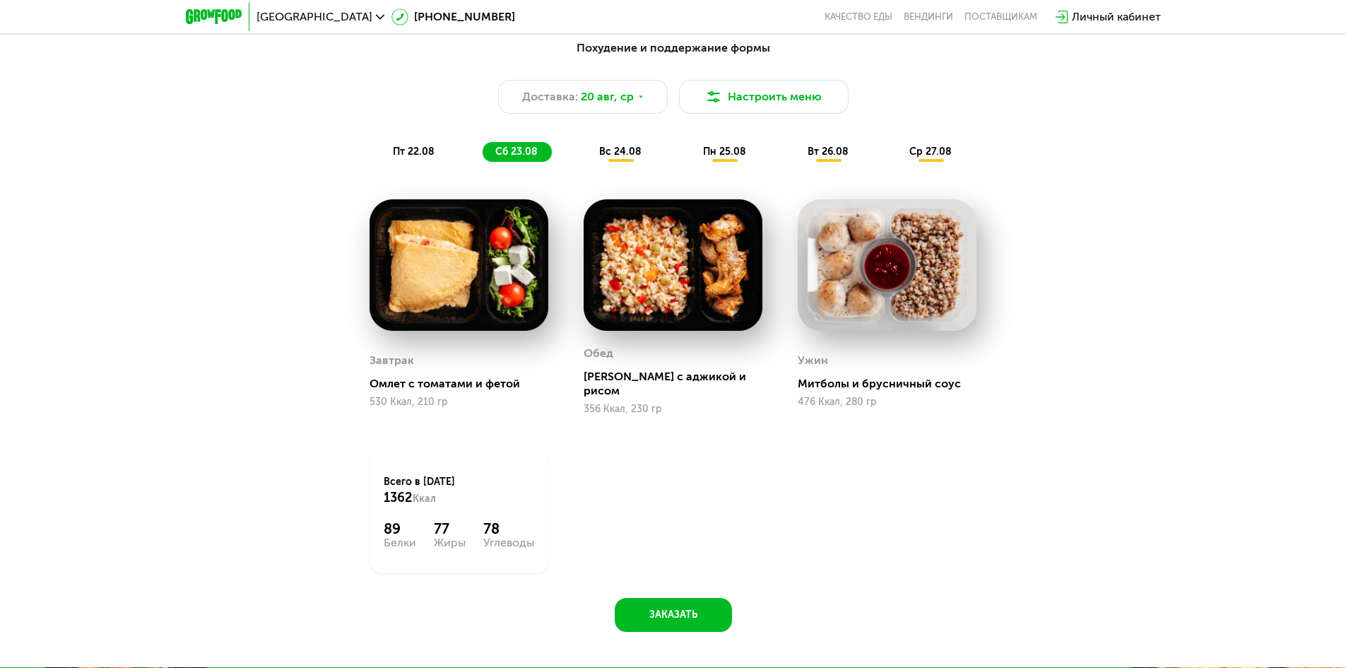
click at [624, 153] on span "вс 24.08" at bounding box center [620, 152] width 42 height 12
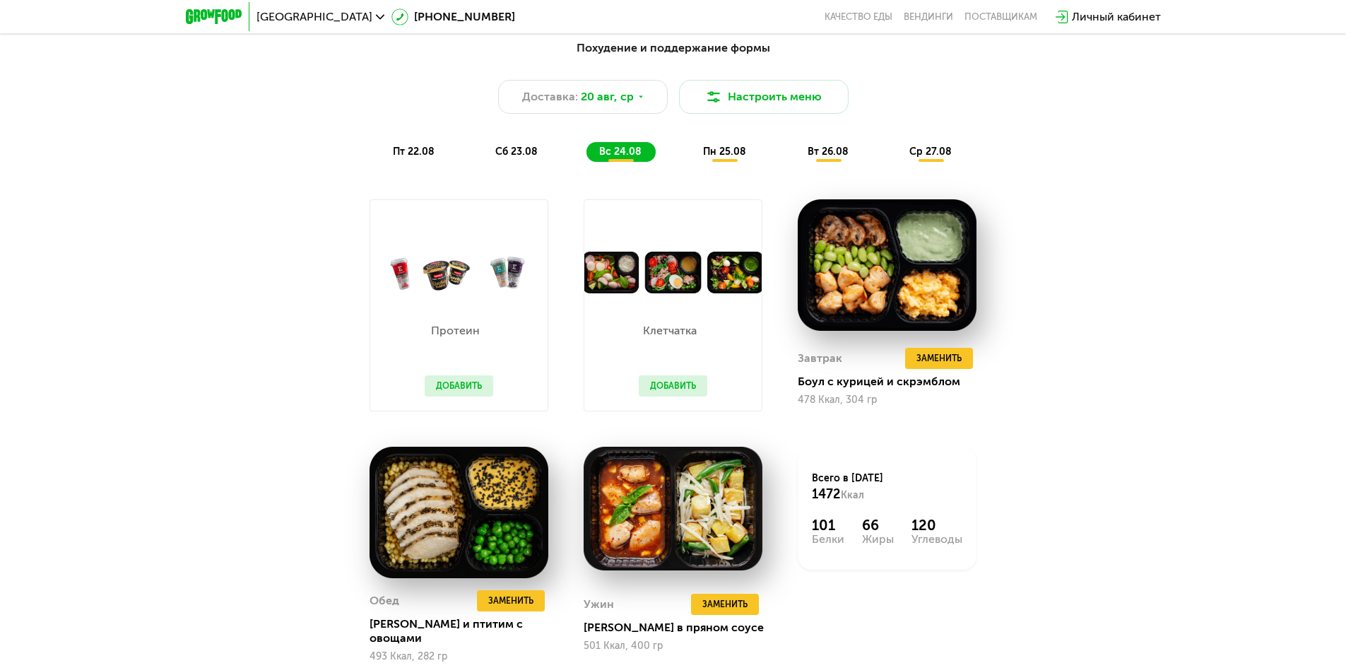
click at [730, 153] on span "пн 25.08" at bounding box center [724, 152] width 43 height 12
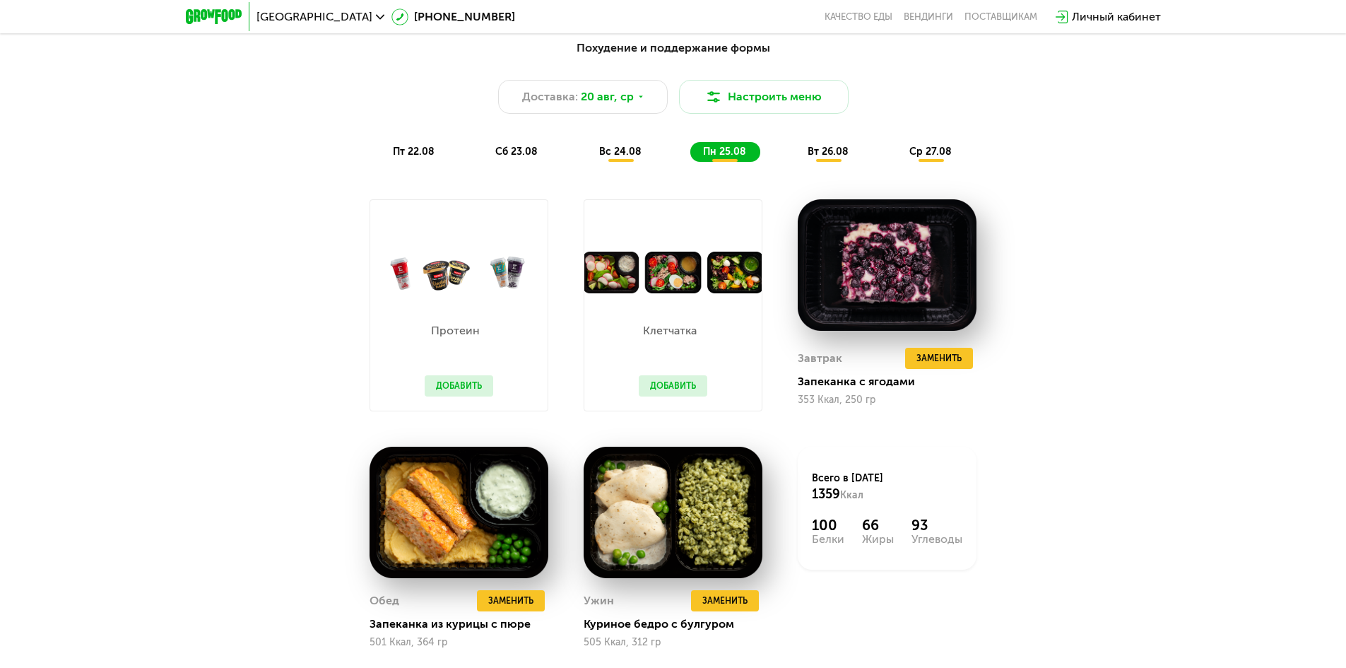
click at [896, 146] on div "вт 26.08" at bounding box center [930, 152] width 69 height 20
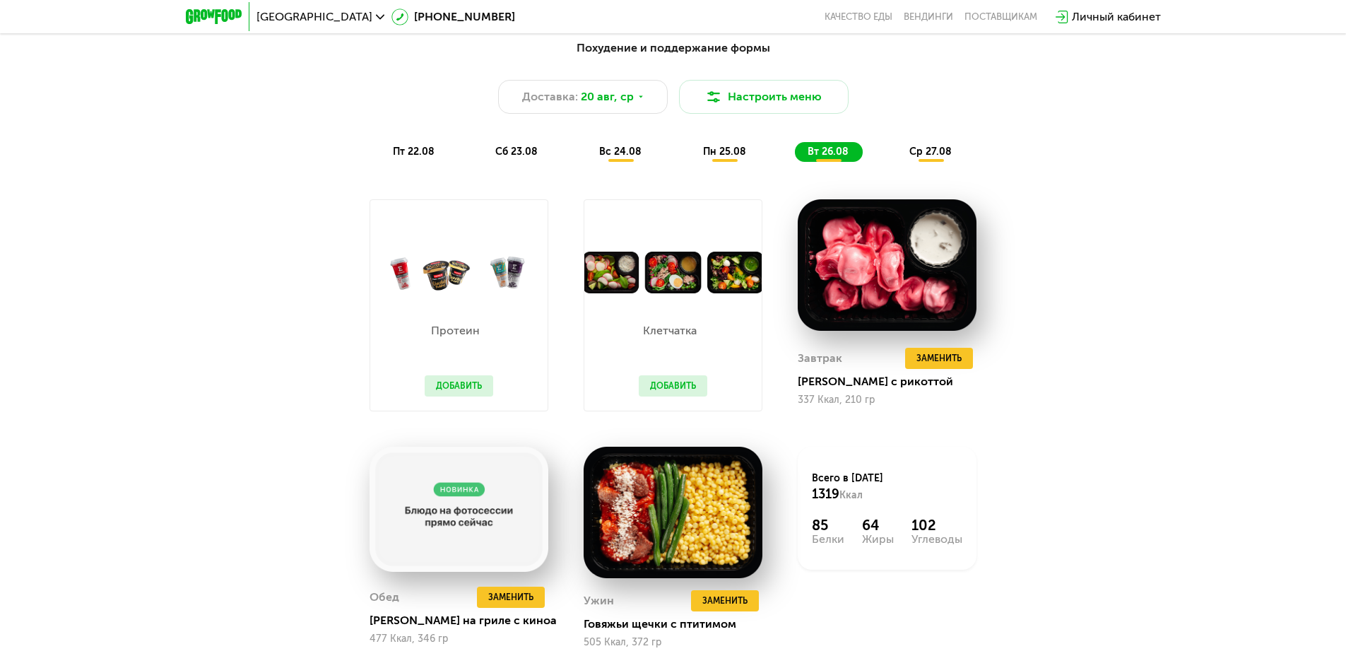
click at [937, 153] on span "ср 27.08" at bounding box center [930, 152] width 42 height 12
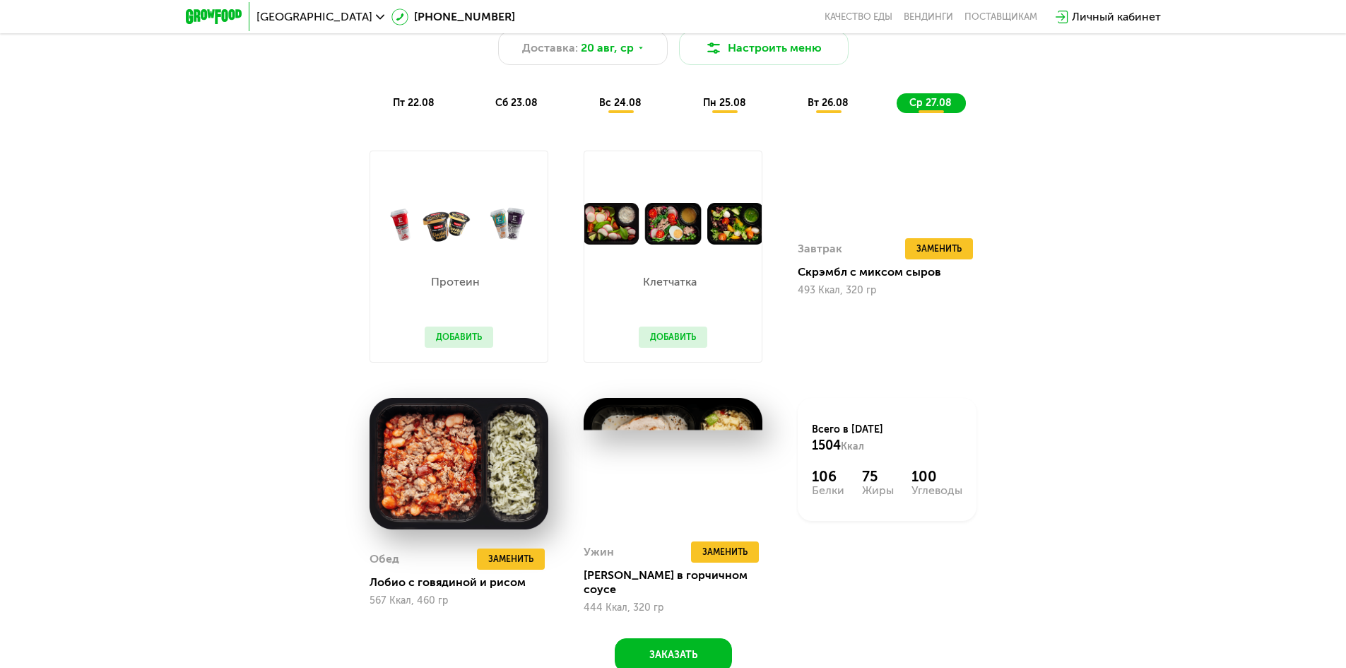
scroll to position [975, 0]
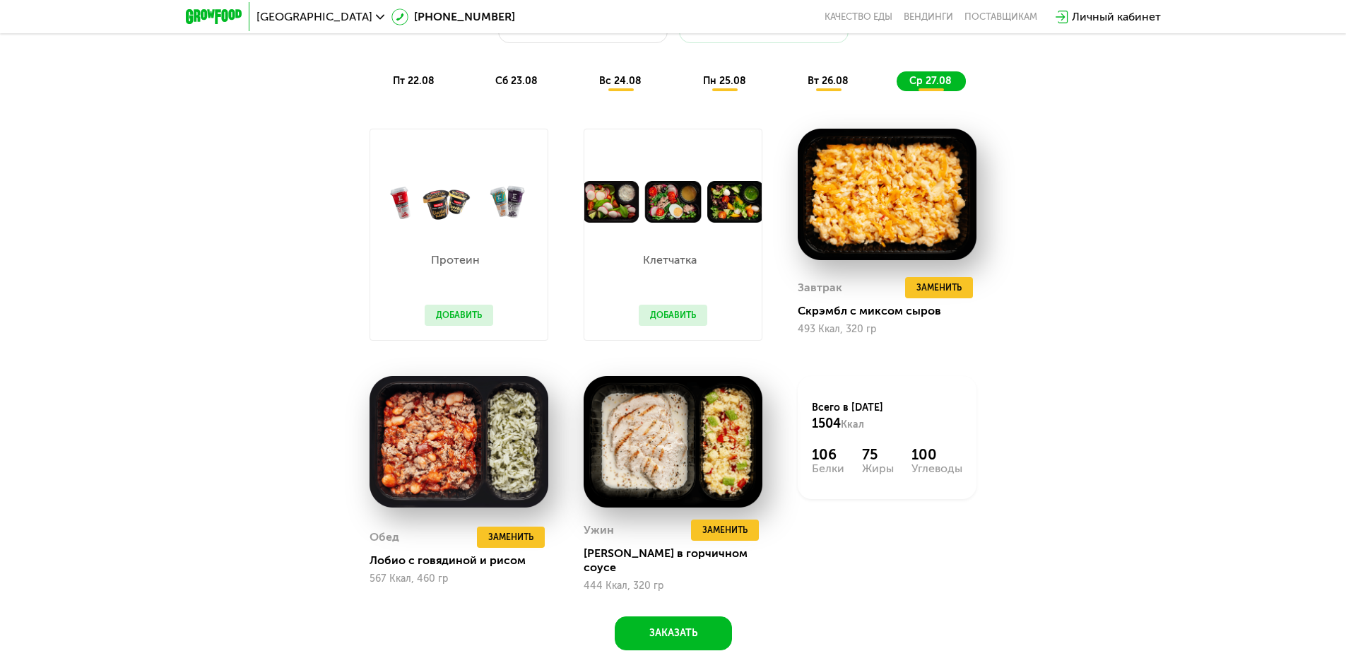
click at [818, 87] on span "вт 26.08" at bounding box center [827, 81] width 41 height 12
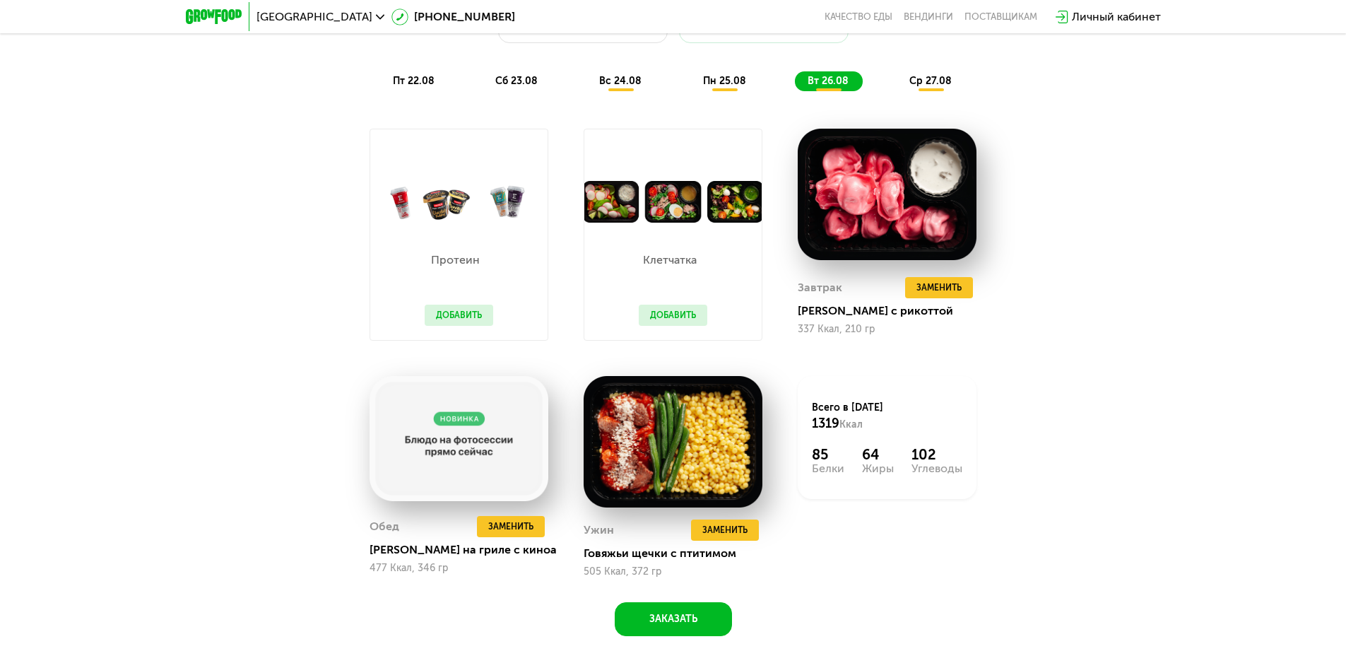
click at [710, 87] on span "пн 25.08" at bounding box center [724, 81] width 43 height 12
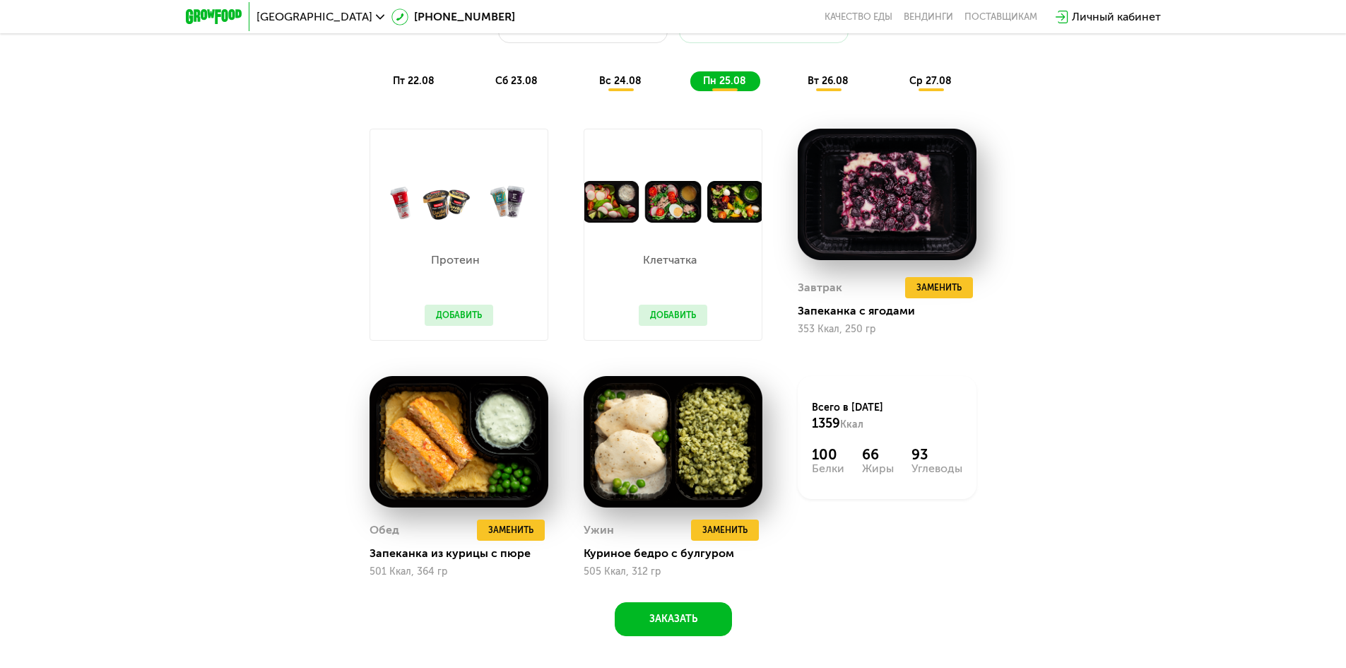
click at [404, 87] on span "пт 22.08" at bounding box center [414, 81] width 42 height 12
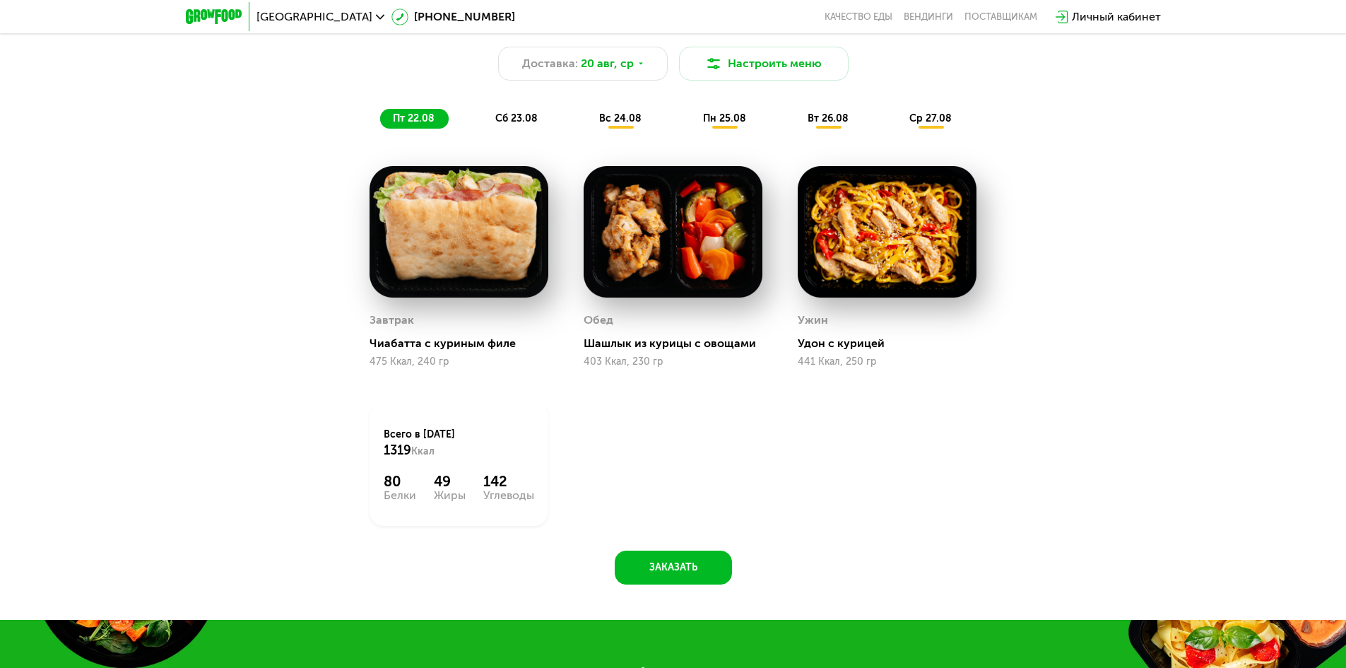
scroll to position [904, 0]
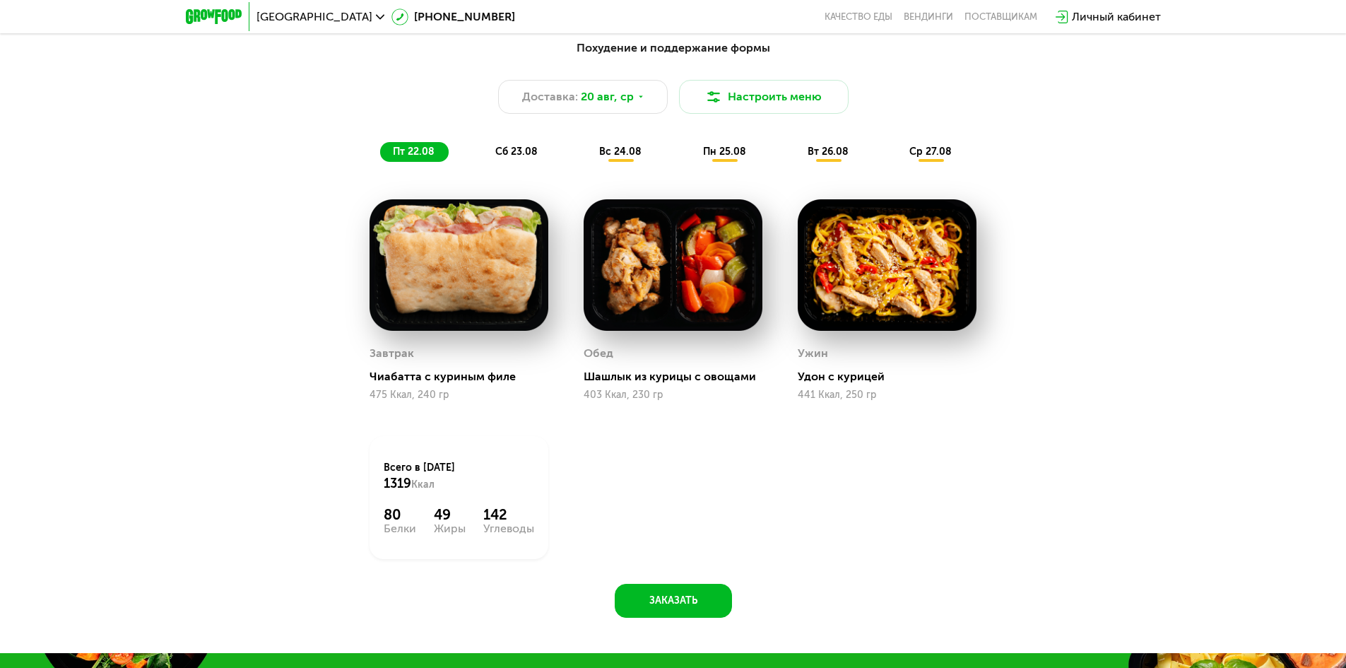
click at [607, 158] on span "вс 24.08" at bounding box center [620, 152] width 42 height 12
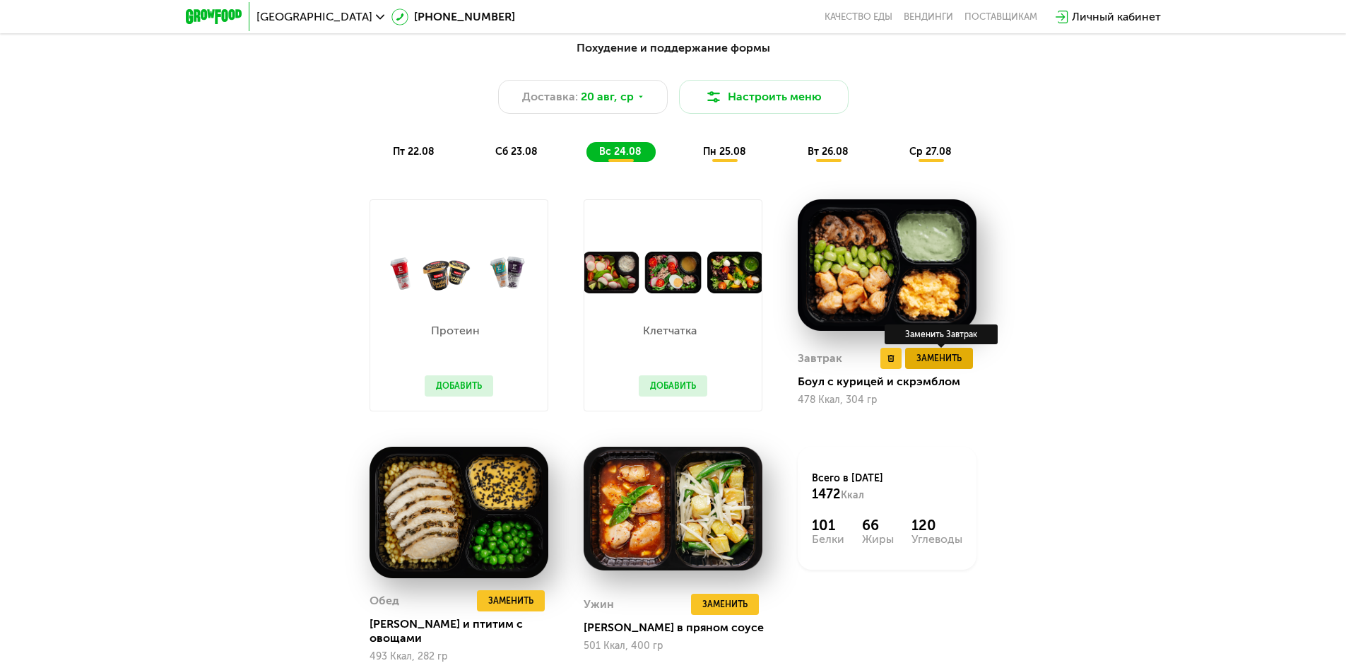
click at [942, 365] on span "Заменить" at bounding box center [938, 358] width 45 height 14
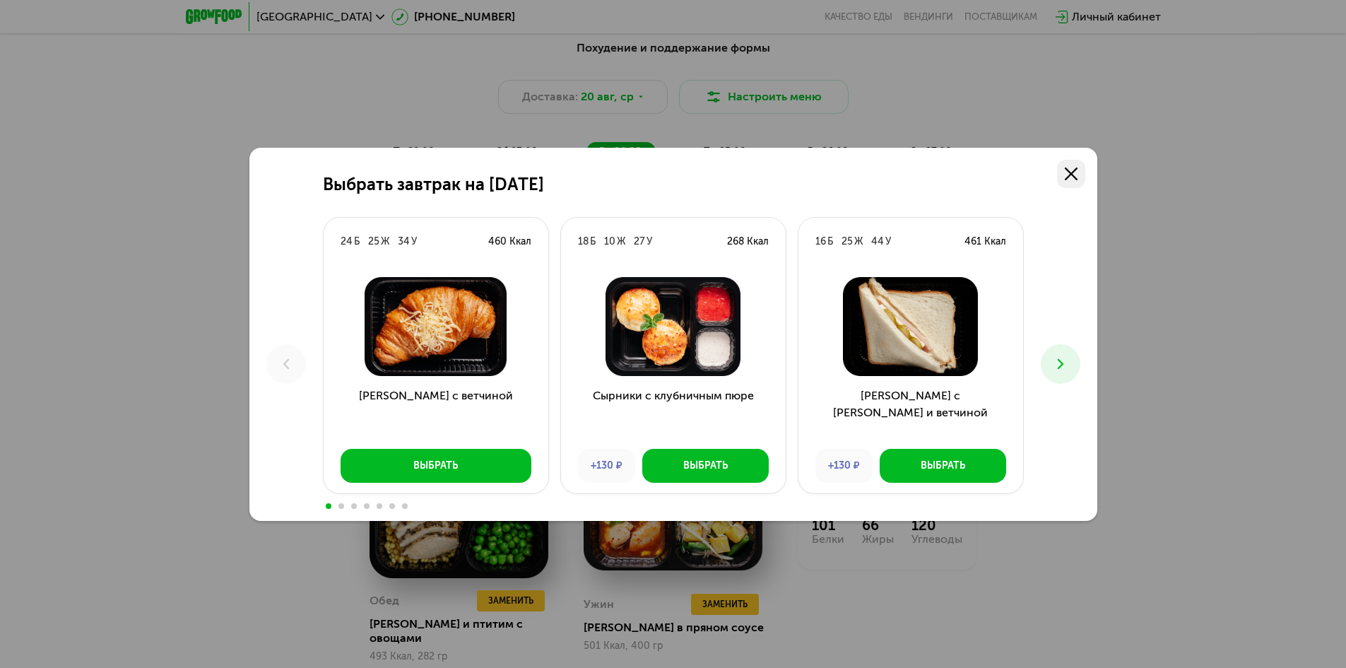
click at [1077, 178] on icon at bounding box center [1071, 173] width 13 height 13
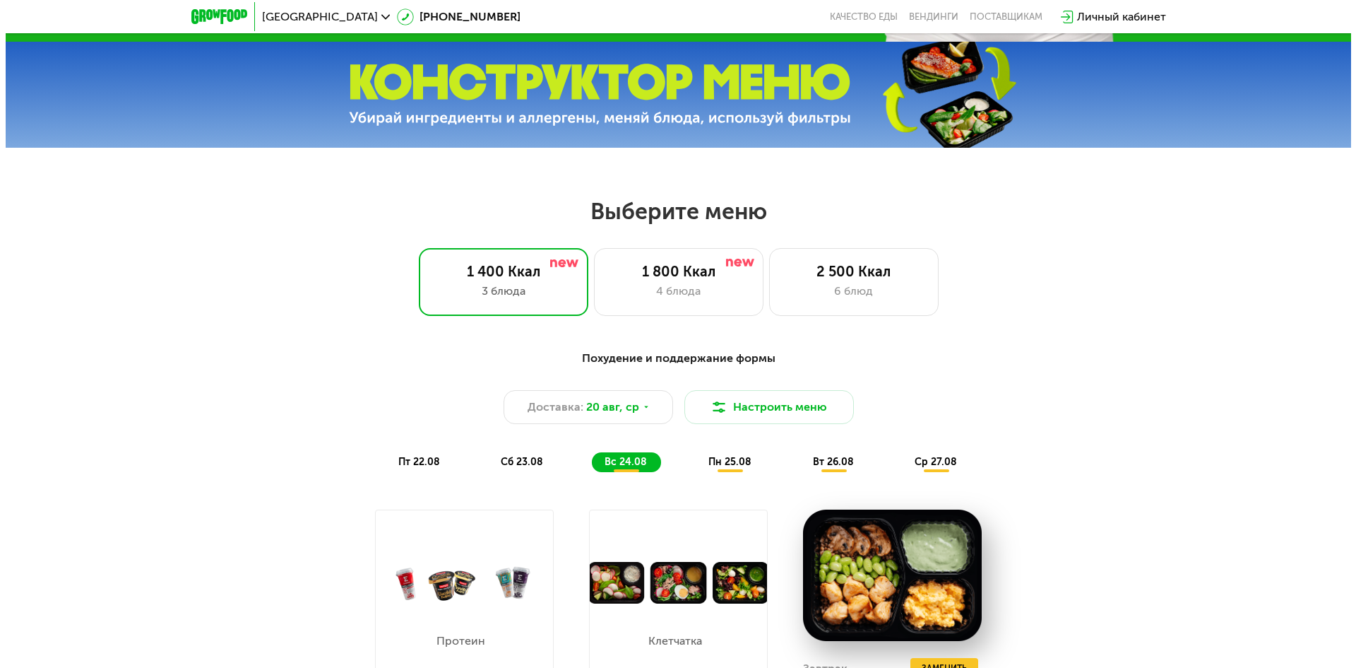
scroll to position [706, 0]
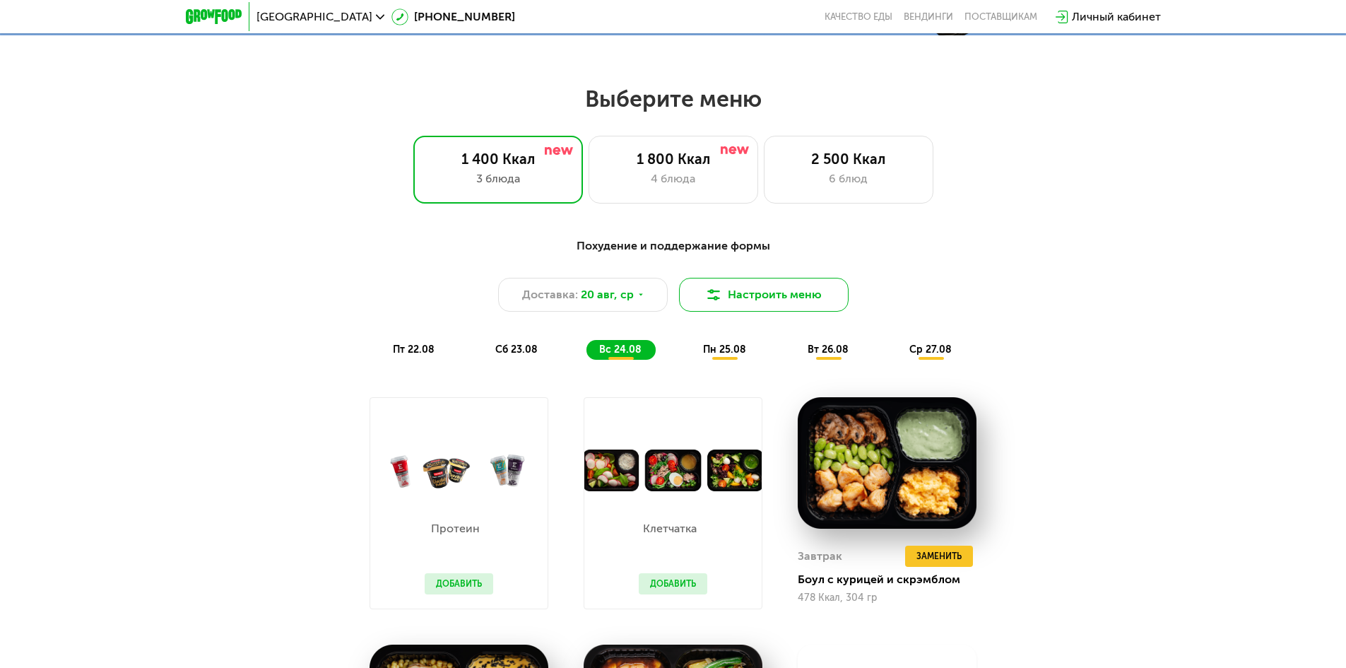
click at [739, 308] on button "Настроить меню" at bounding box center [764, 295] width 170 height 34
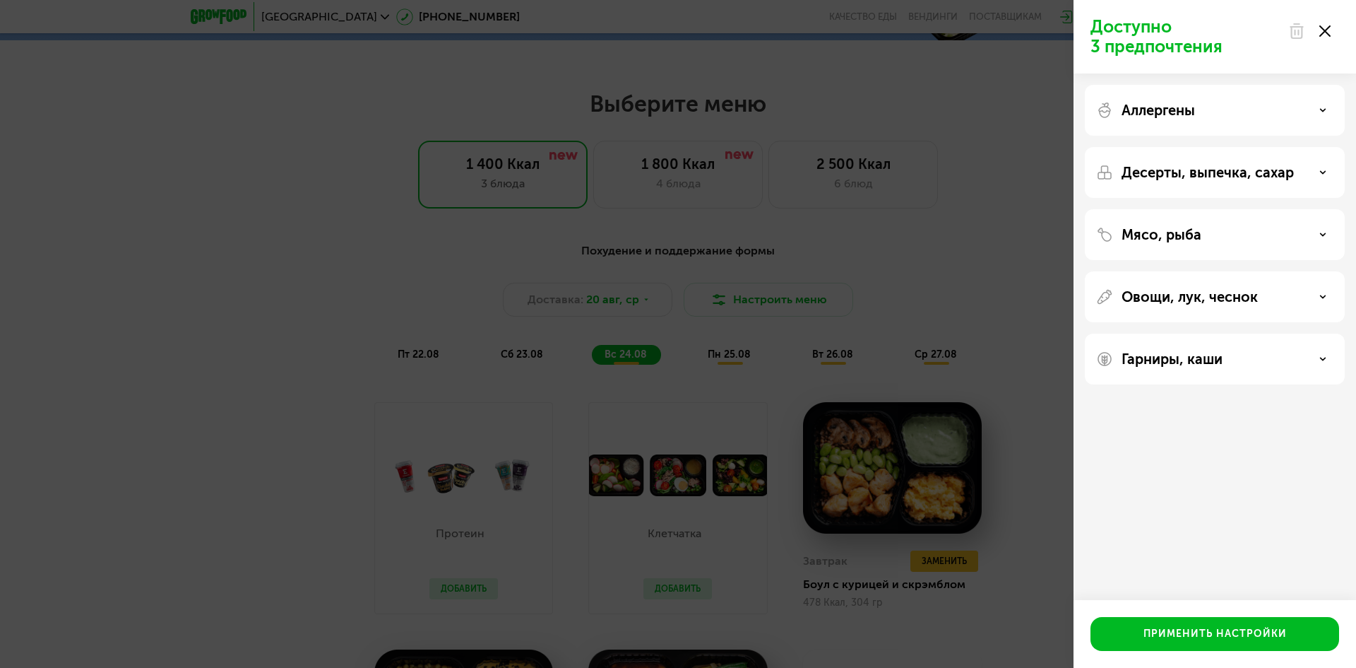
click at [1322, 114] on div "Аллергены" at bounding box center [1214, 110] width 237 height 17
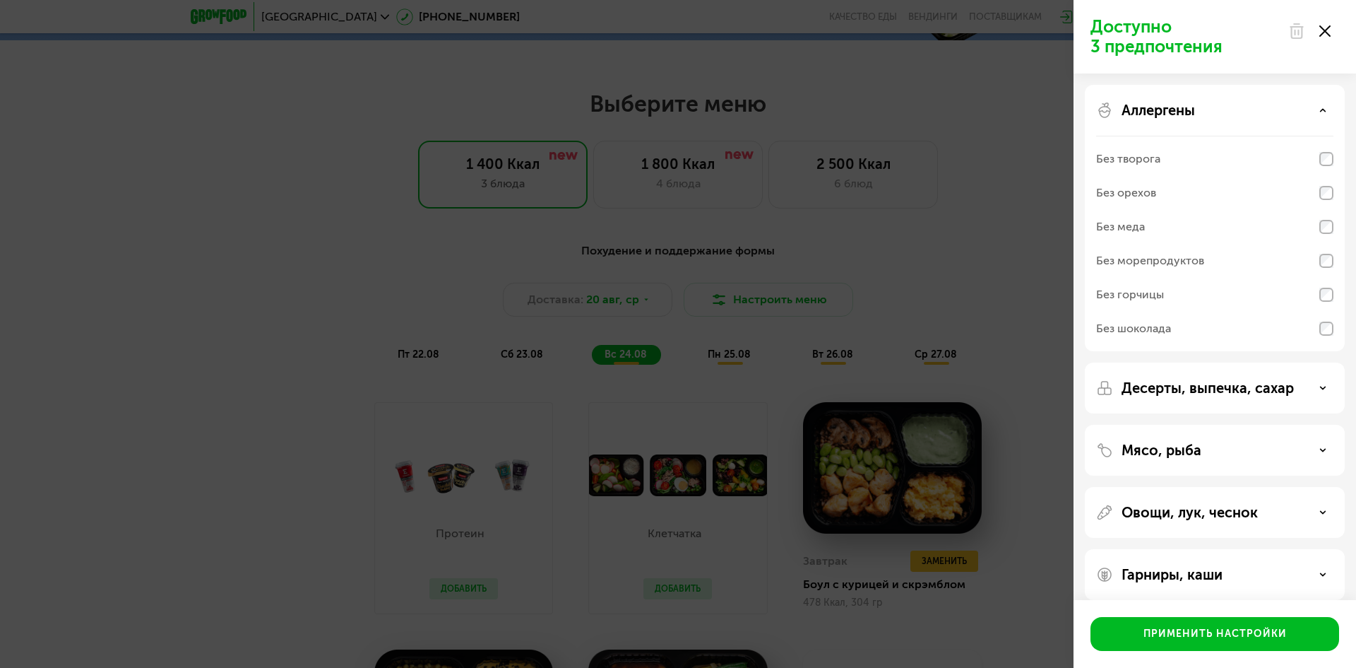
click at [1329, 210] on div "Без орехов" at bounding box center [1214, 227] width 237 height 34
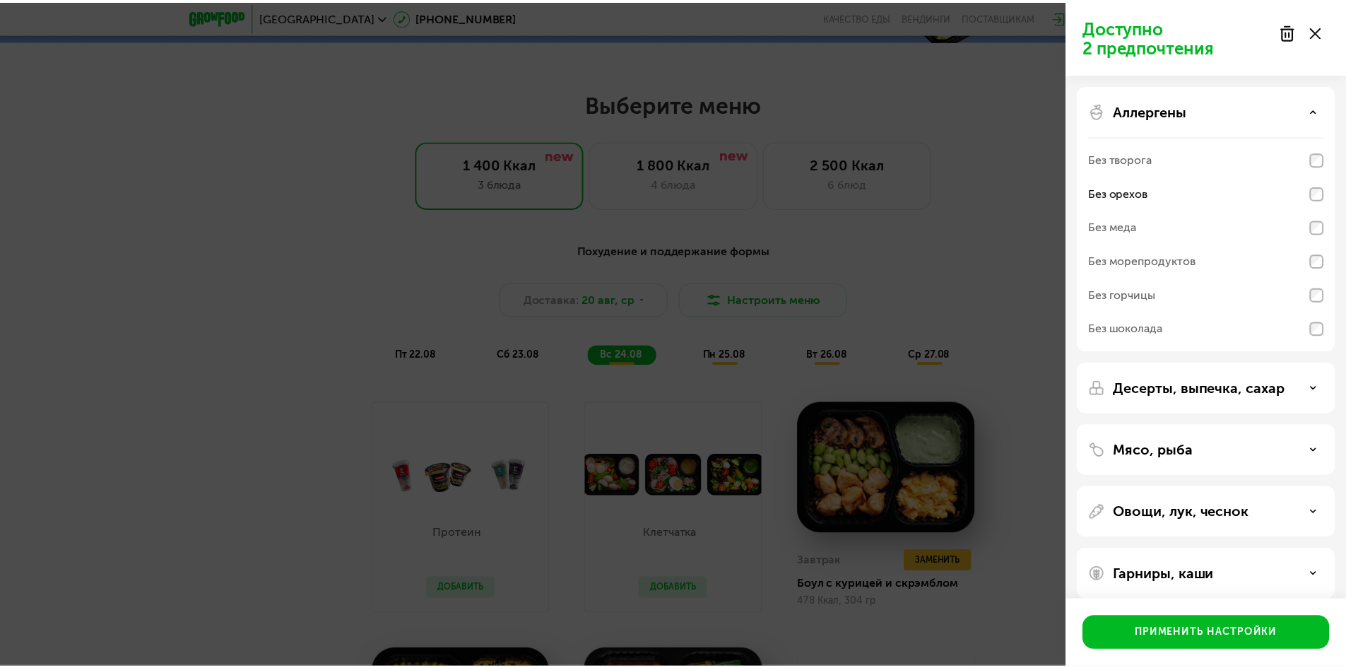
scroll to position [14, 0]
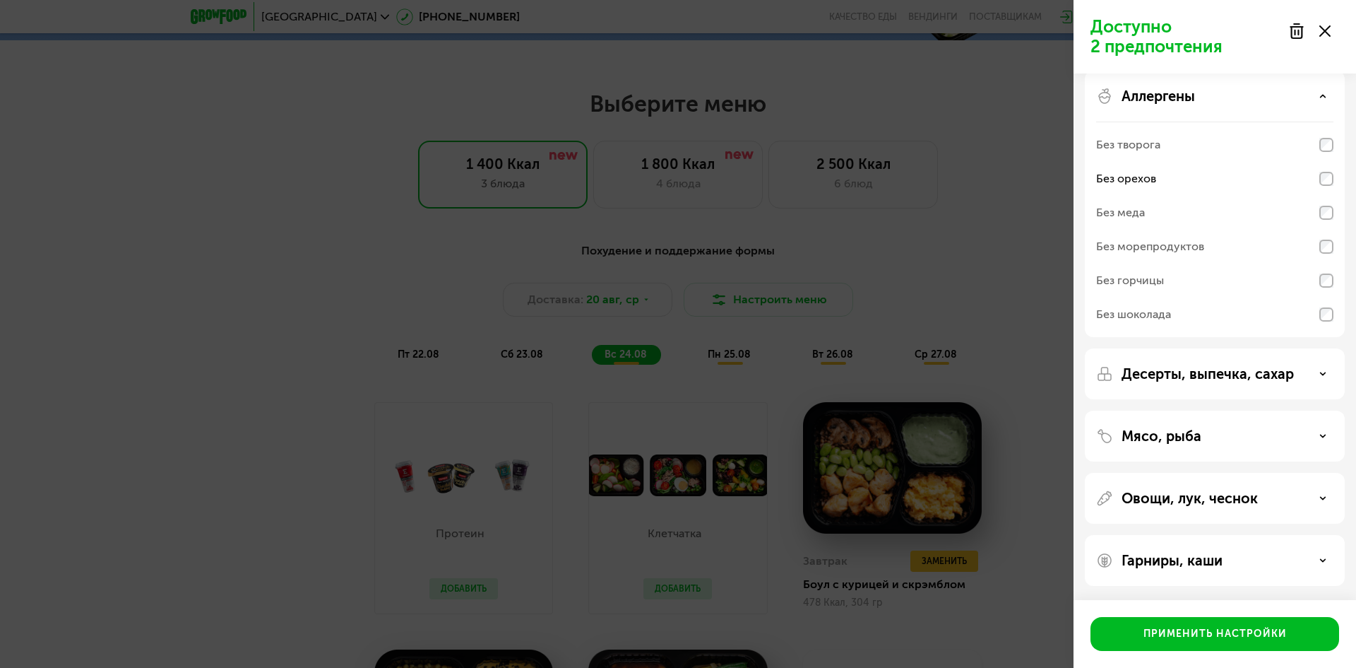
click at [1315, 381] on div "Десерты, выпечка, сахар" at bounding box center [1214, 373] width 237 height 17
click at [1315, 376] on div "Десерты, выпечка, сахар" at bounding box center [1214, 373] width 237 height 17
click at [1252, 634] on div "Применить настройки" at bounding box center [1215, 634] width 143 height 14
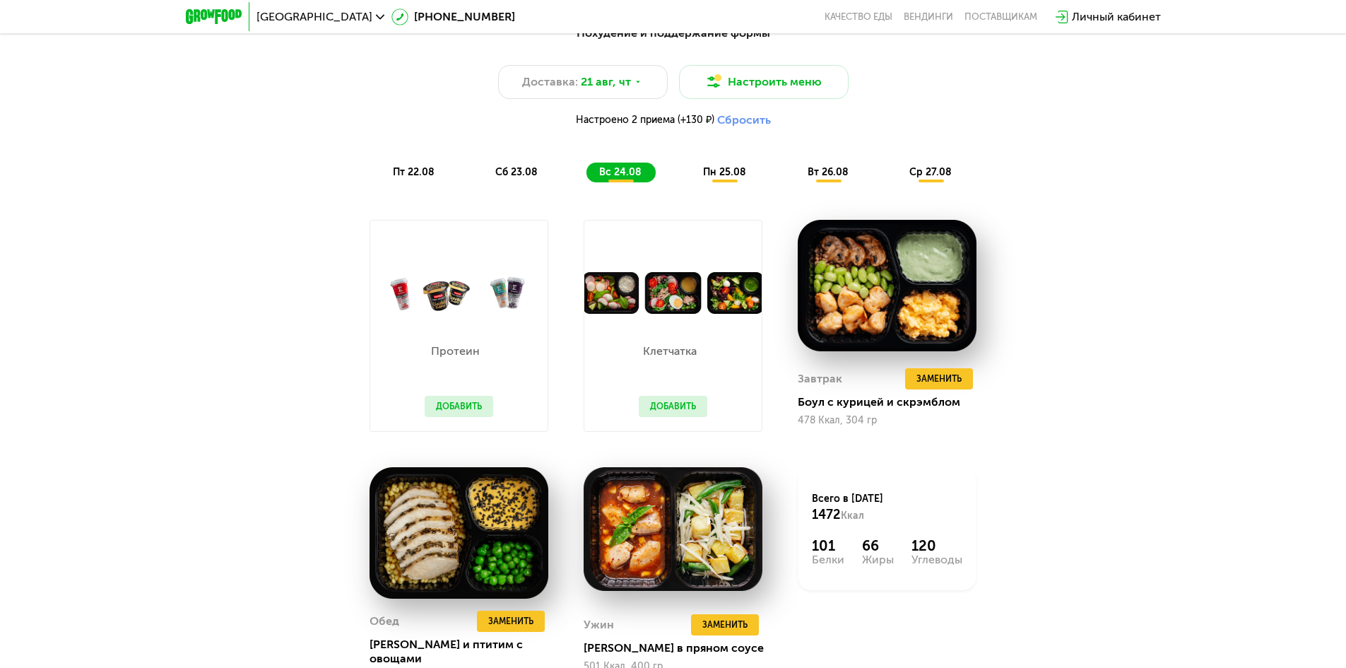
scroll to position [918, 0]
click at [403, 173] on span "пт 22.08" at bounding box center [414, 173] width 42 height 12
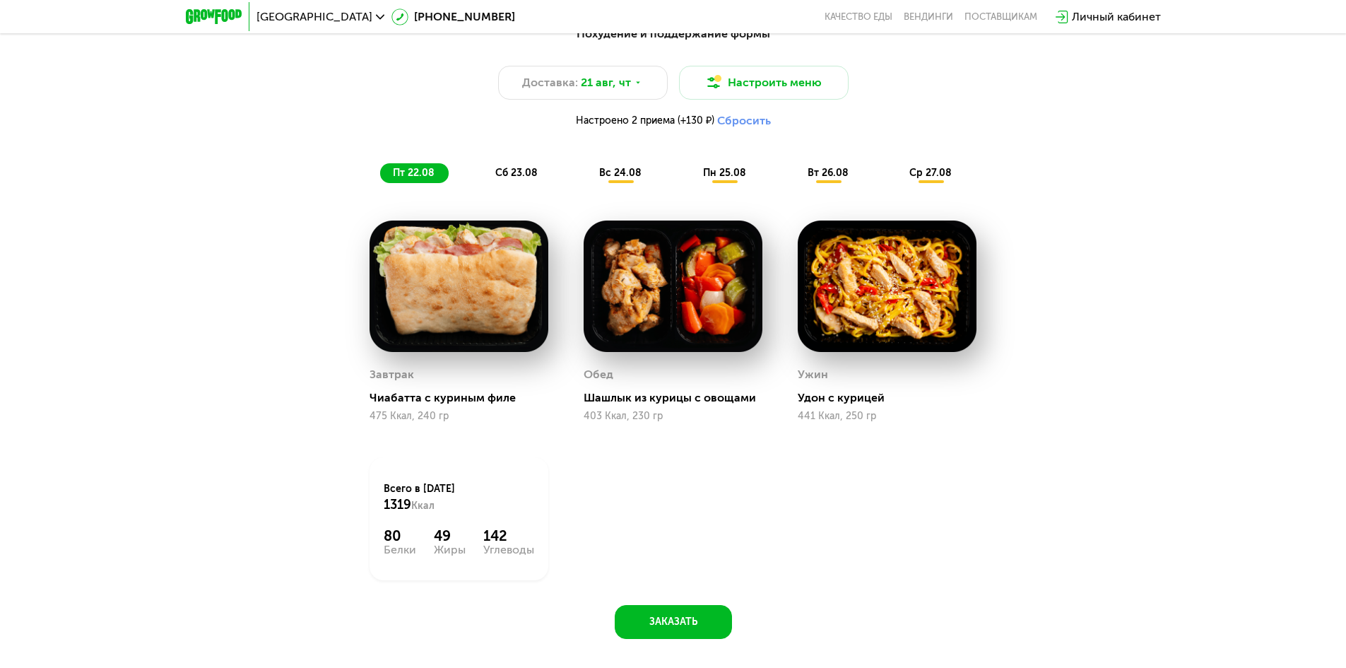
click at [520, 179] on span "сб 23.08" at bounding box center [516, 173] width 42 height 12
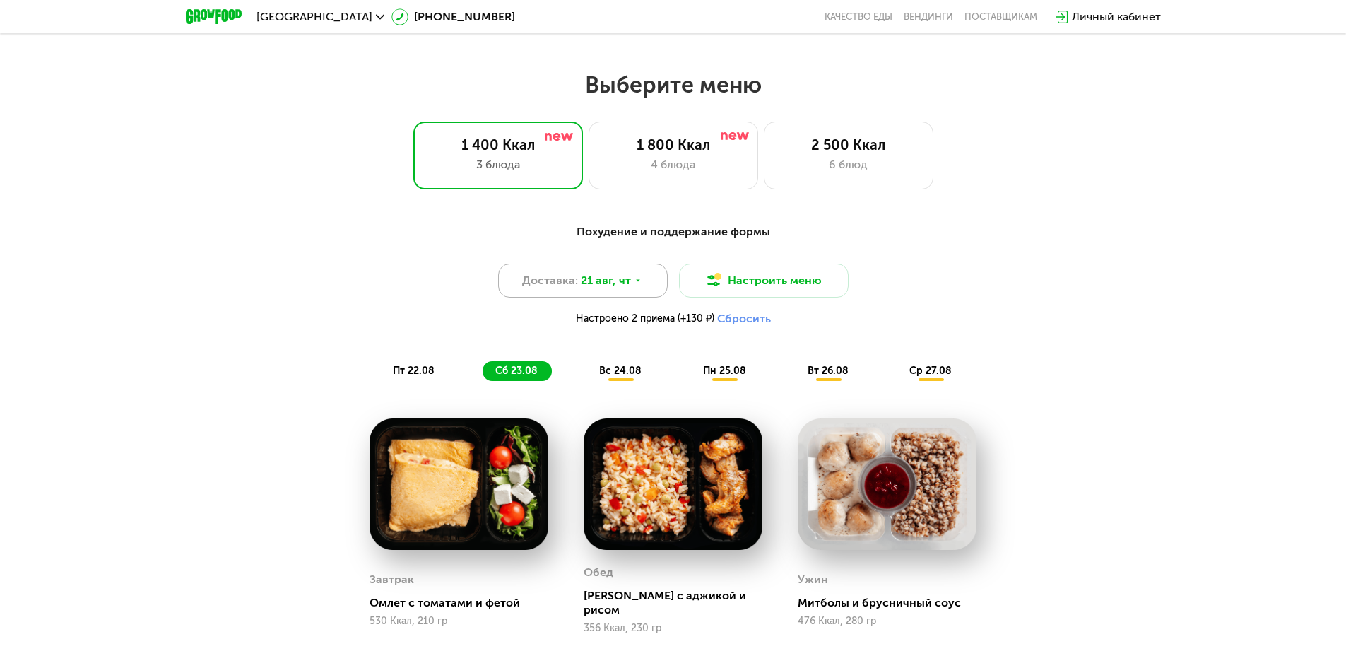
scroll to position [706, 0]
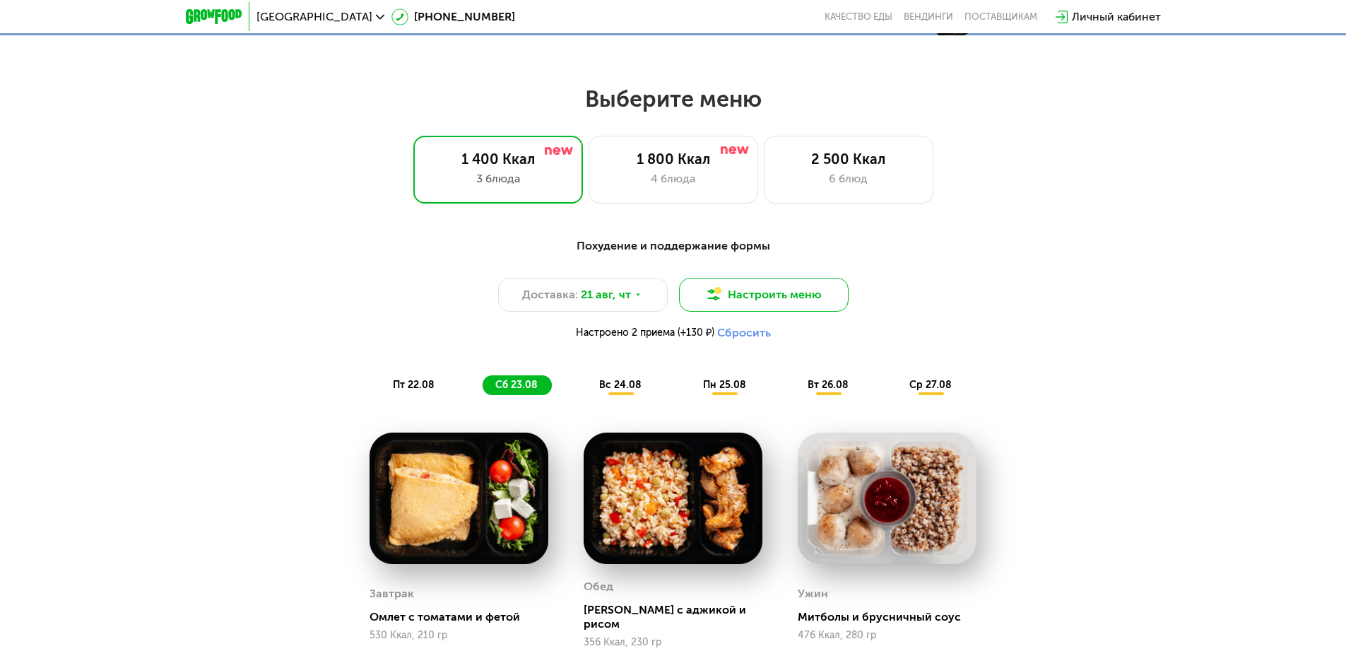
click at [759, 297] on button "Настроить меню" at bounding box center [764, 295] width 170 height 34
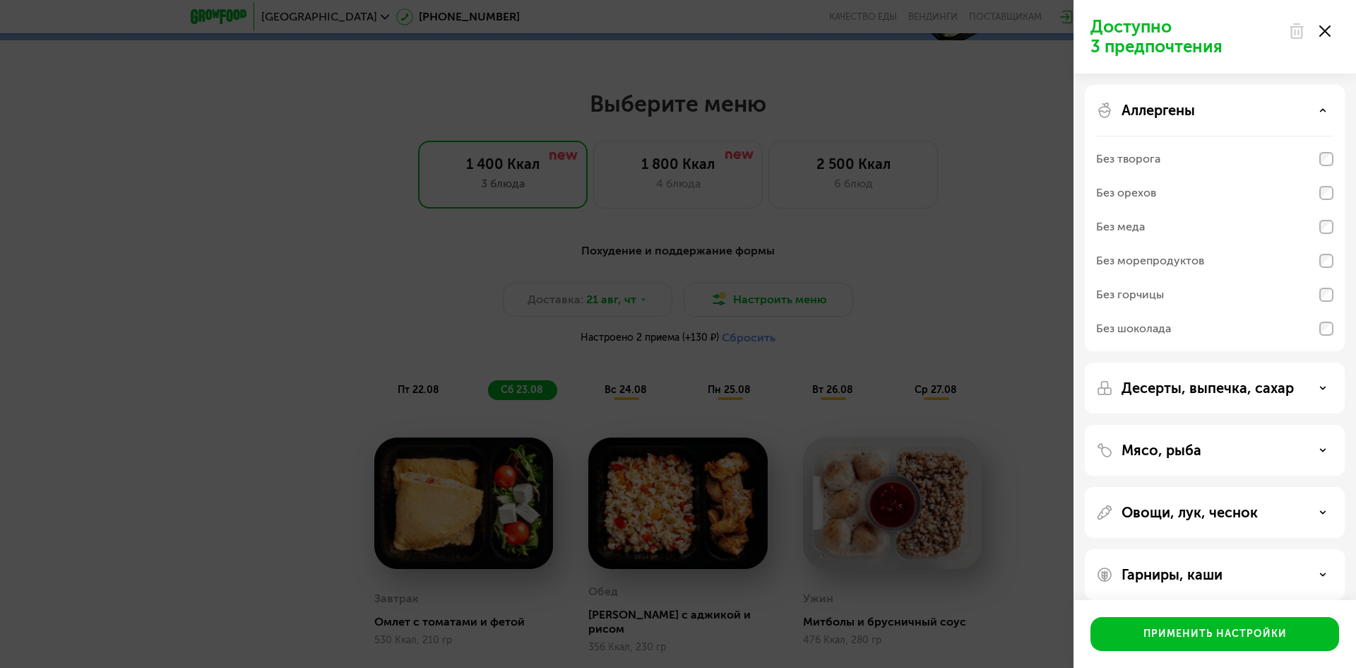
click at [1322, 31] on icon at bounding box center [1325, 30] width 11 height 11
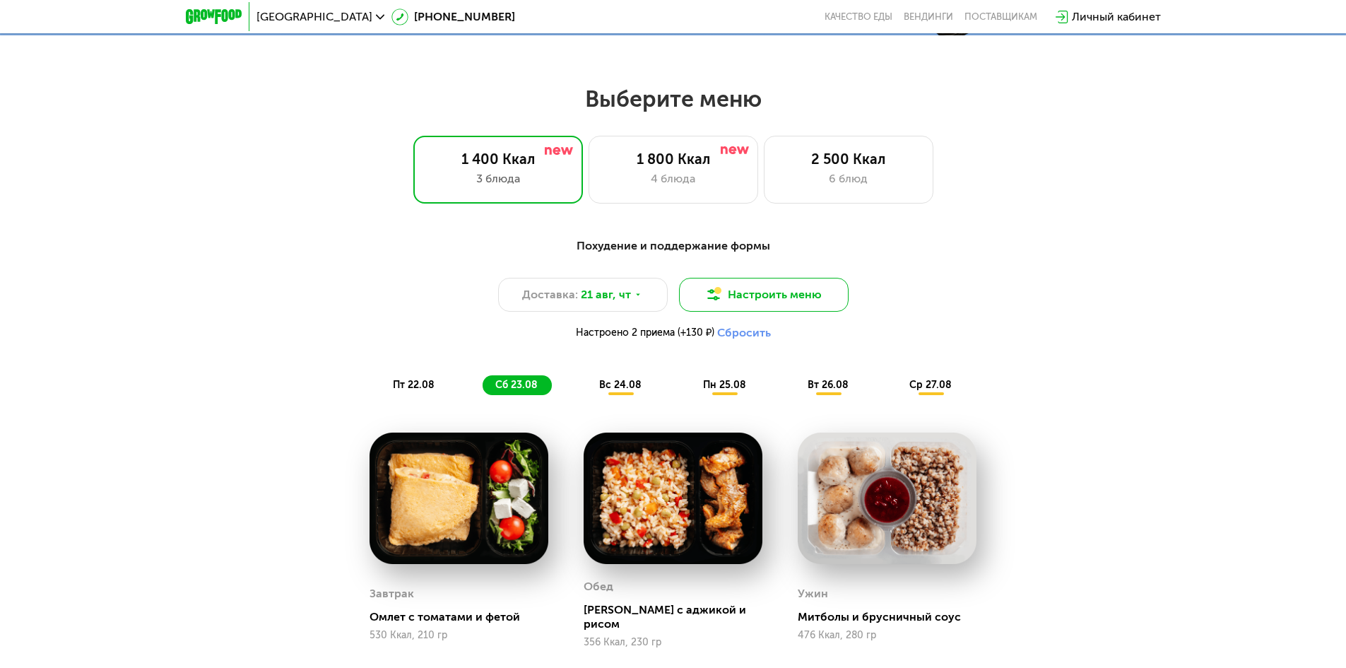
click at [769, 292] on button "Настроить меню" at bounding box center [764, 295] width 170 height 34
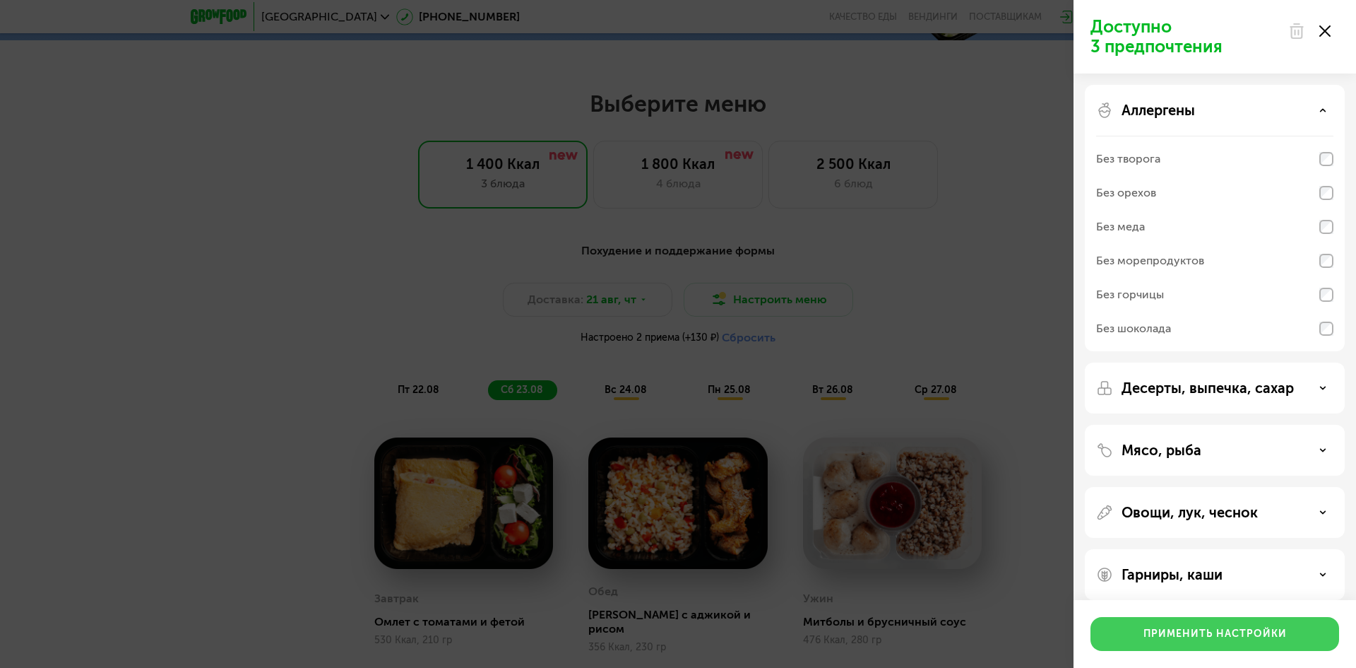
click at [1260, 631] on div "Применить настройки" at bounding box center [1215, 634] width 143 height 14
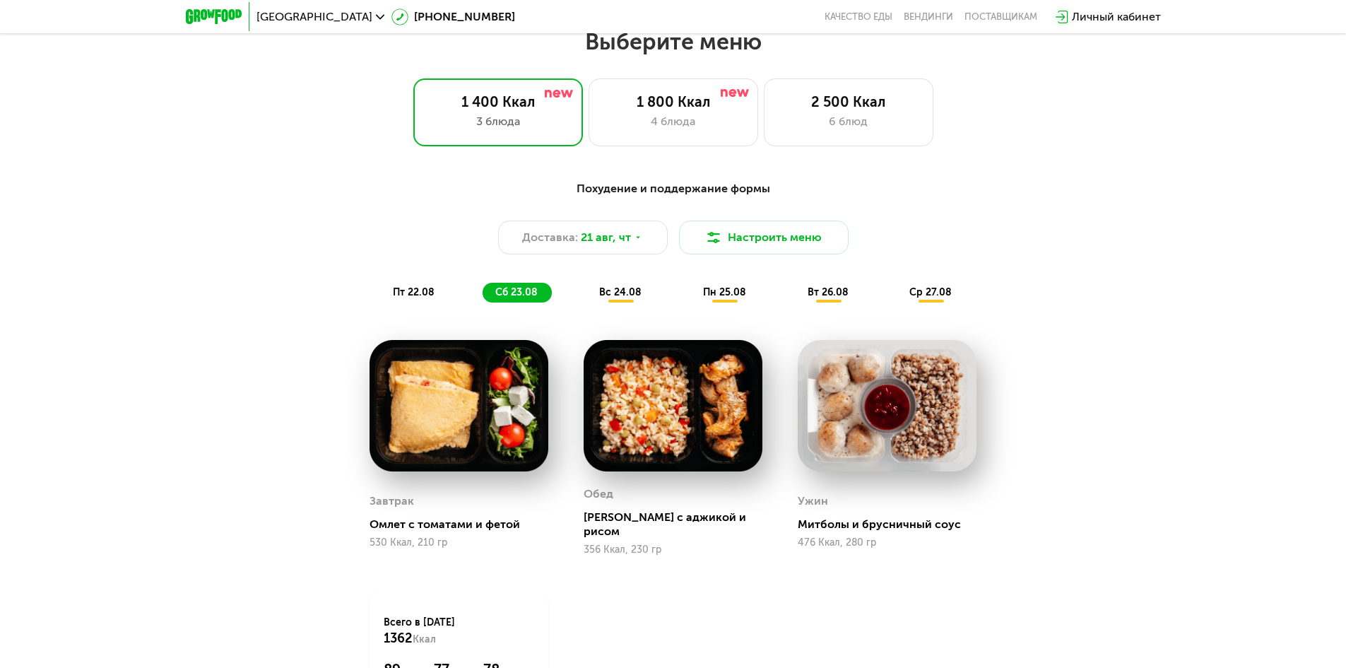
scroll to position [848, 0]
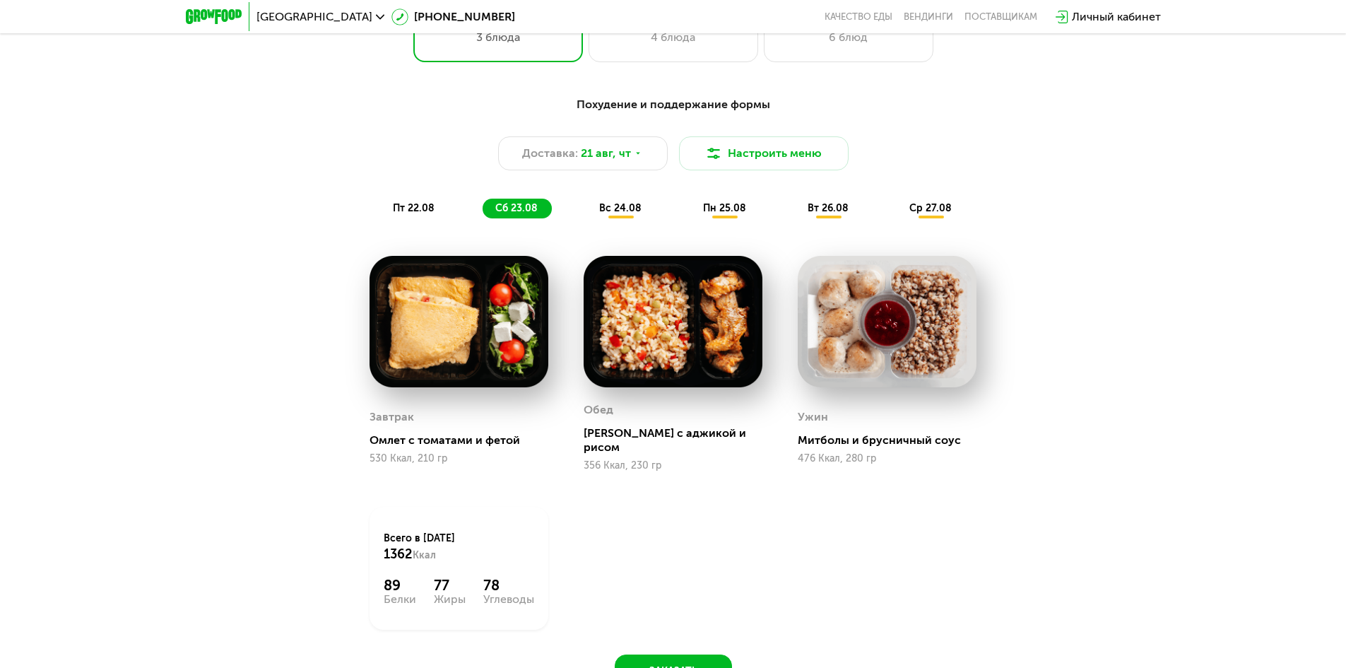
click at [401, 210] on span "пт 22.08" at bounding box center [414, 208] width 42 height 12
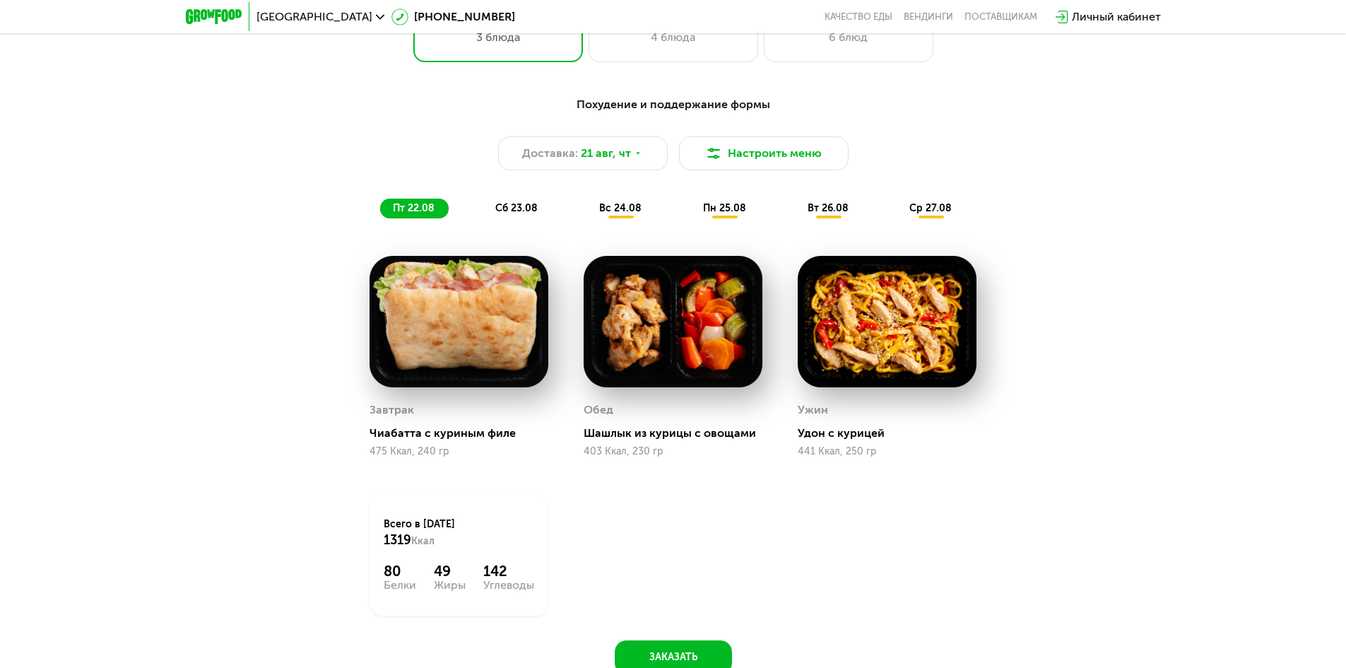
click at [615, 207] on span "вс 24.08" at bounding box center [620, 208] width 42 height 12
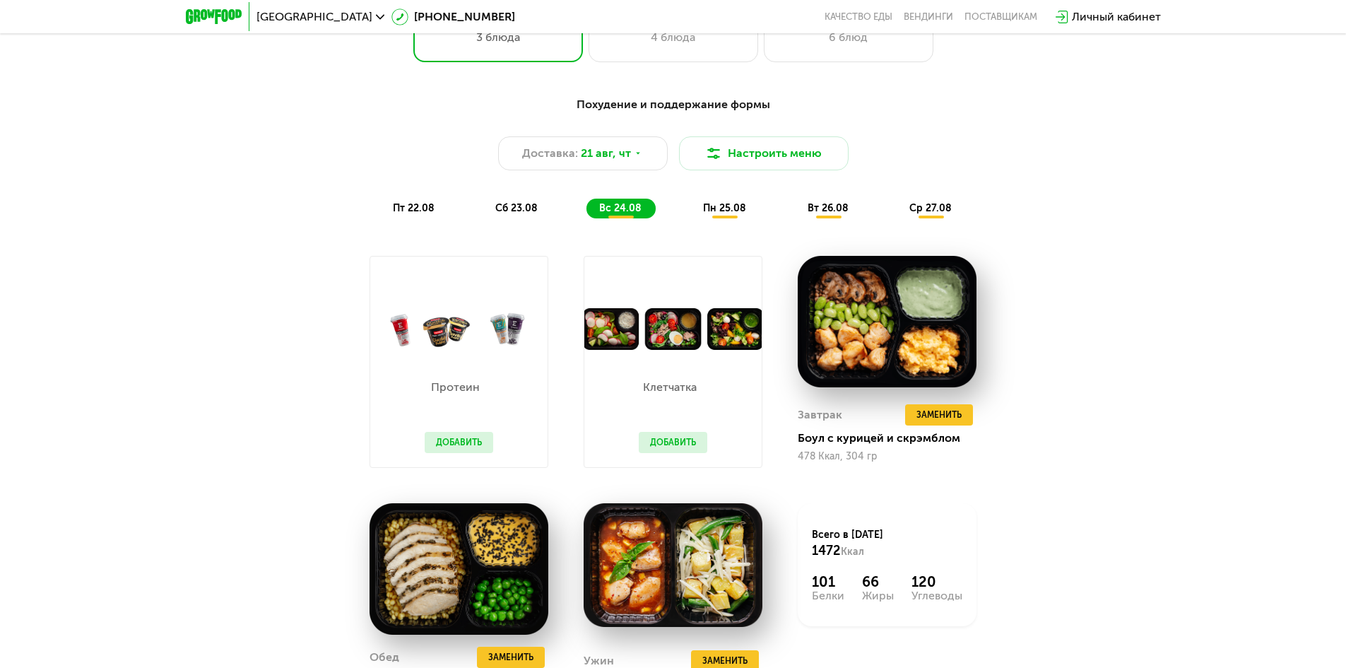
click at [730, 214] on span "пн 25.08" at bounding box center [724, 208] width 43 height 12
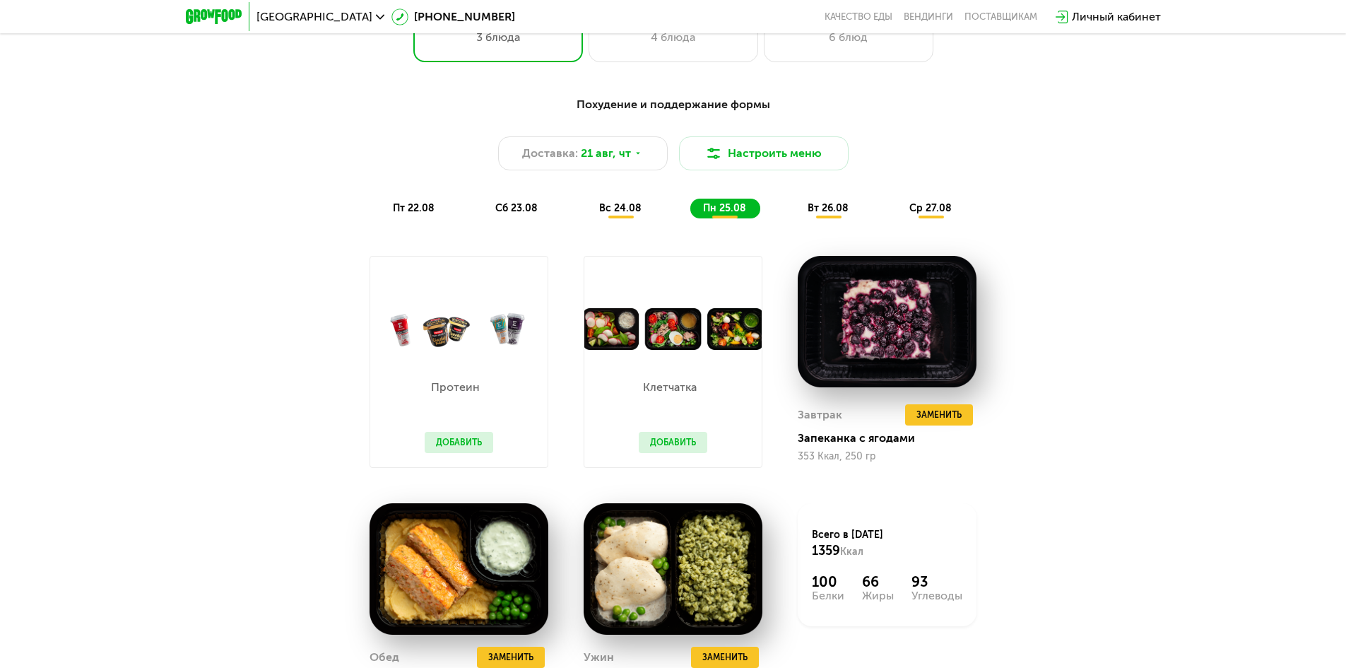
click at [788, 208] on div "пт 22.08 сб 23.08 вс 24.08 пн 25.08 вт 26.08 ср 27.08" at bounding box center [673, 208] width 586 height 20
click at [841, 209] on span "вт 26.08" at bounding box center [827, 208] width 41 height 12
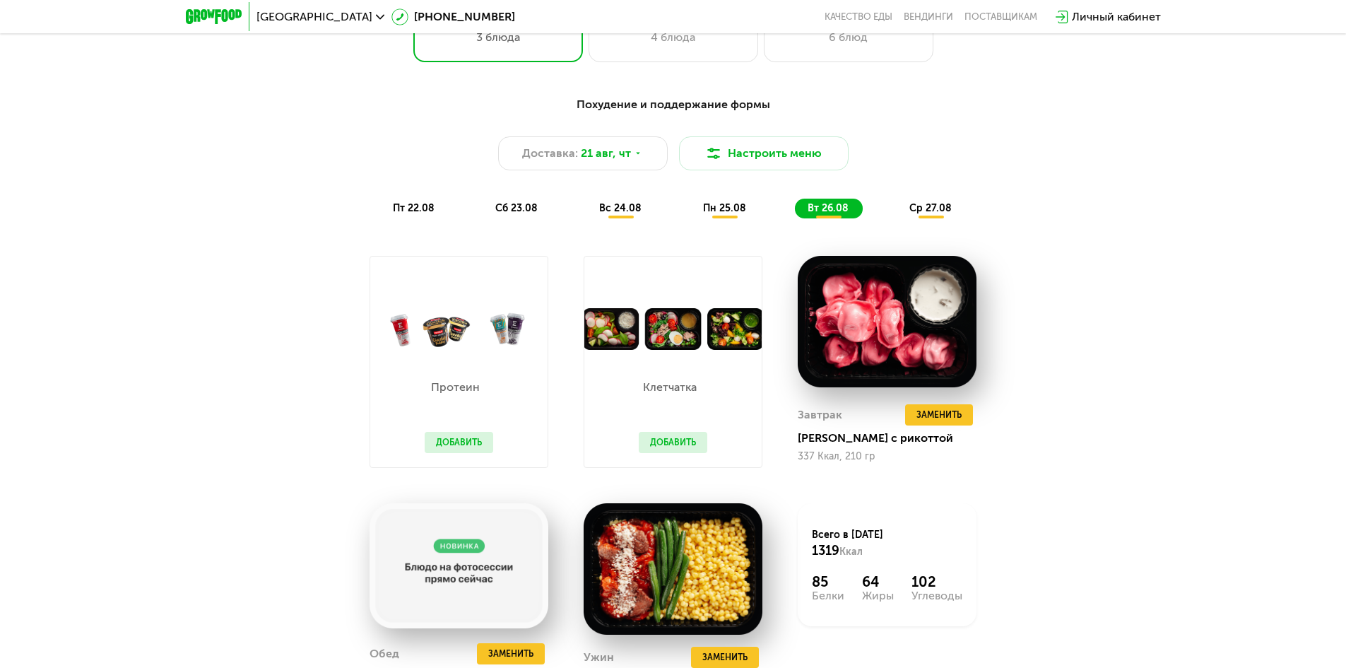
click at [933, 214] on span "ср 27.08" at bounding box center [930, 208] width 42 height 12
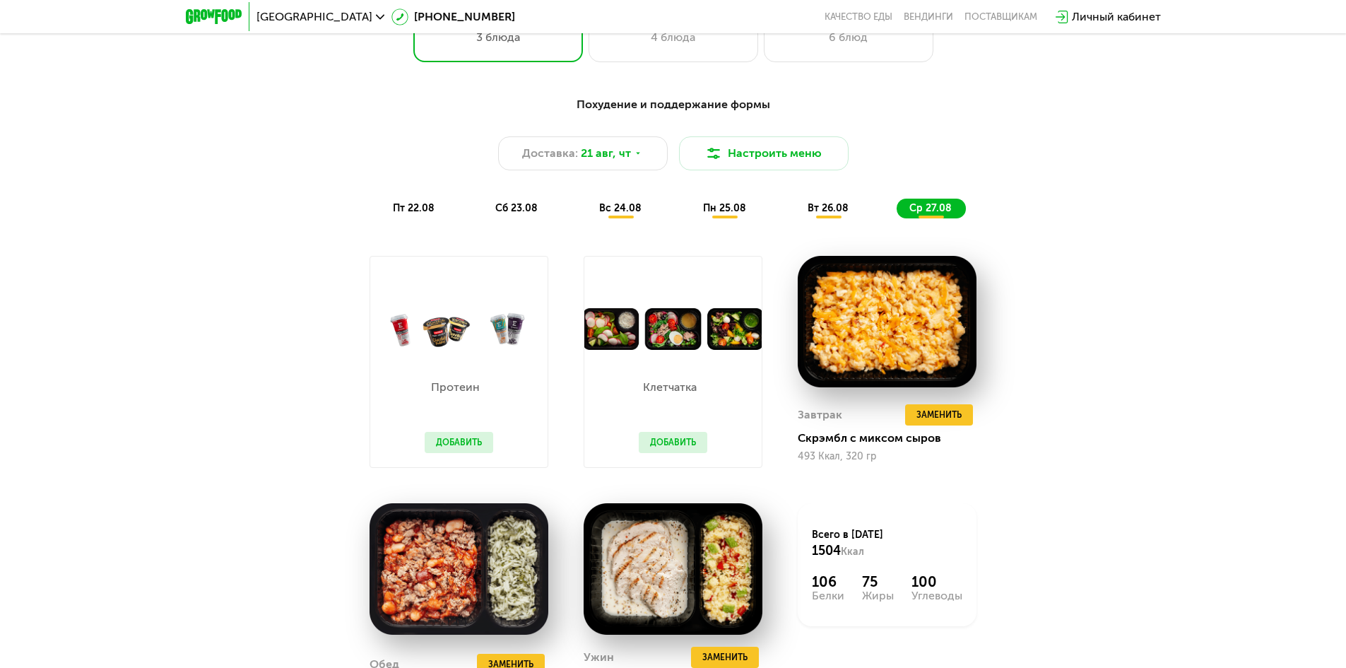
click at [1052, 493] on div "Похудение и поддержание формы Доставка: [DATE] Настроить меню пт 22.08 сб 23.08…" at bounding box center [673, 433] width 870 height 690
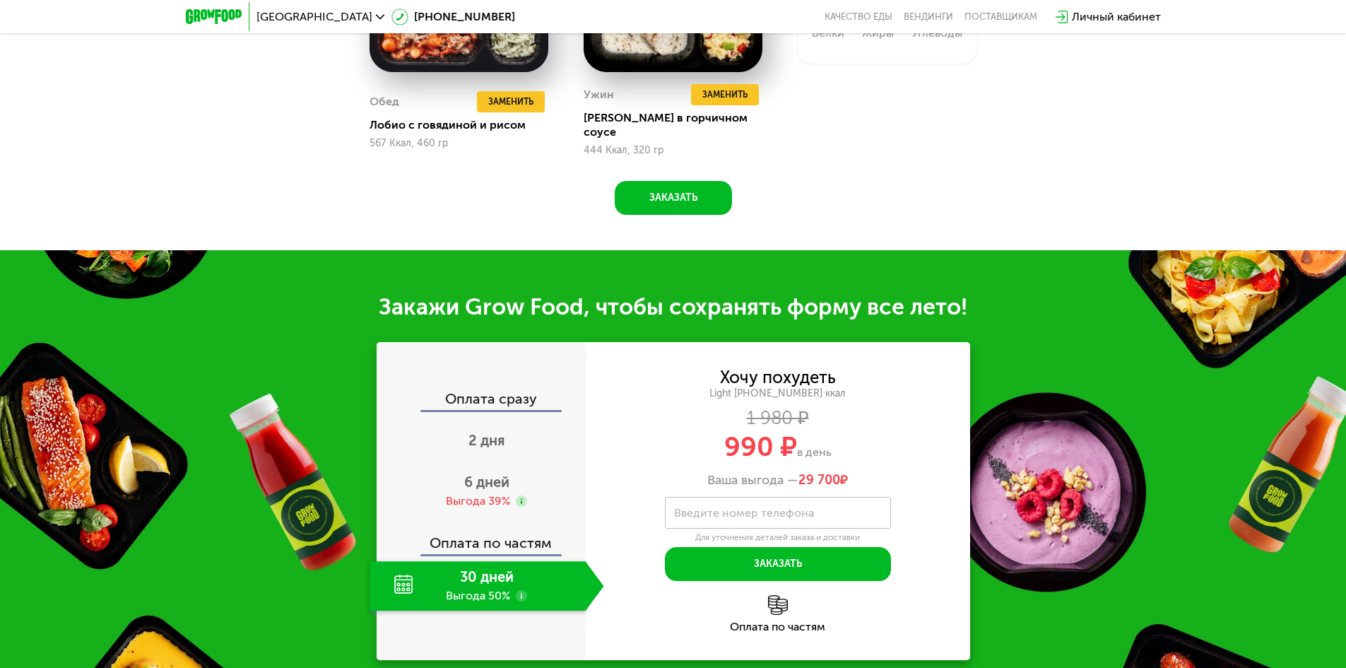
scroll to position [1271, 0]
